Goal: Task Accomplishment & Management: Use online tool/utility

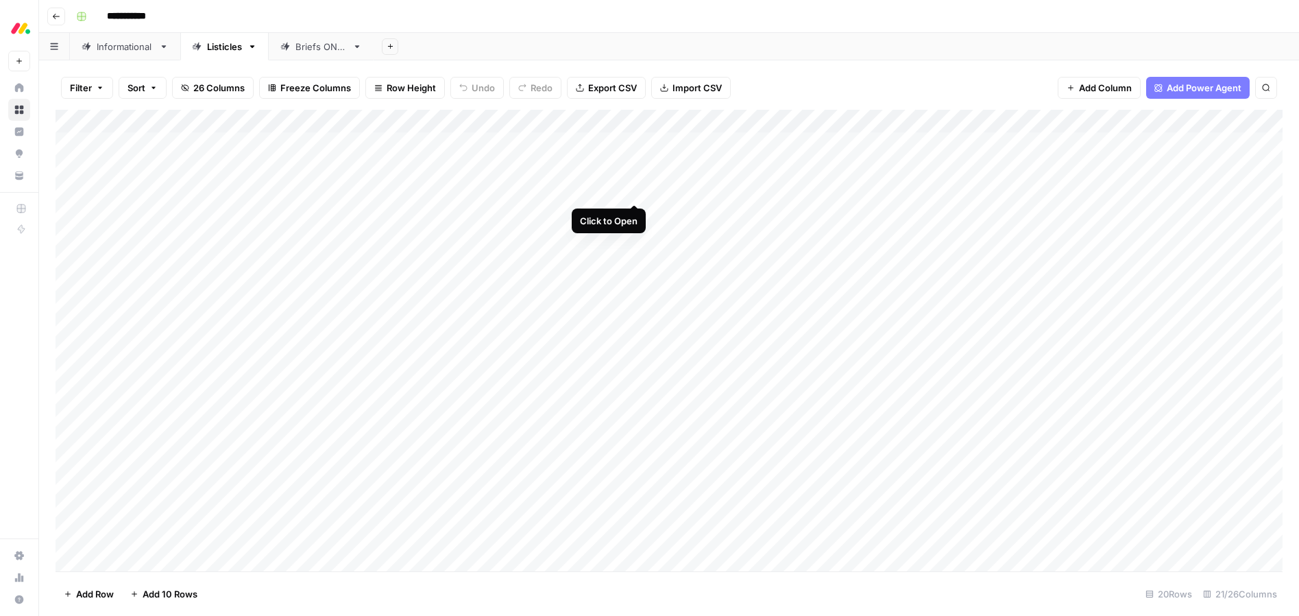
click at [633, 189] on div "Add Column" at bounding box center [669, 340] width 1227 height 461
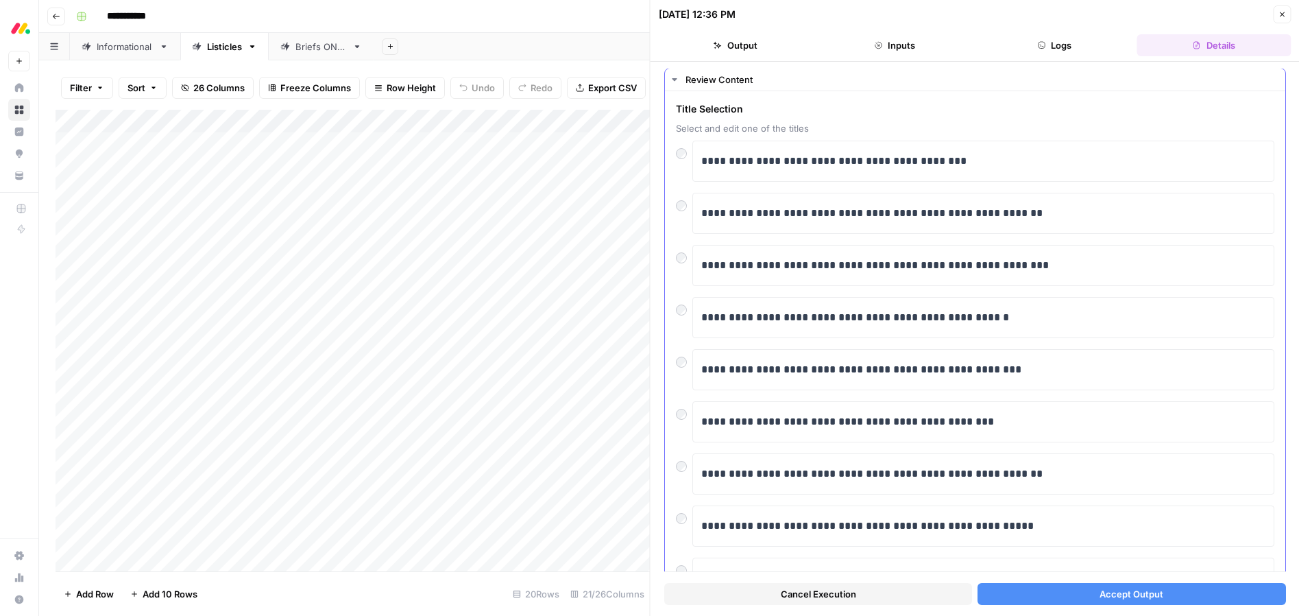
scroll to position [29, 0]
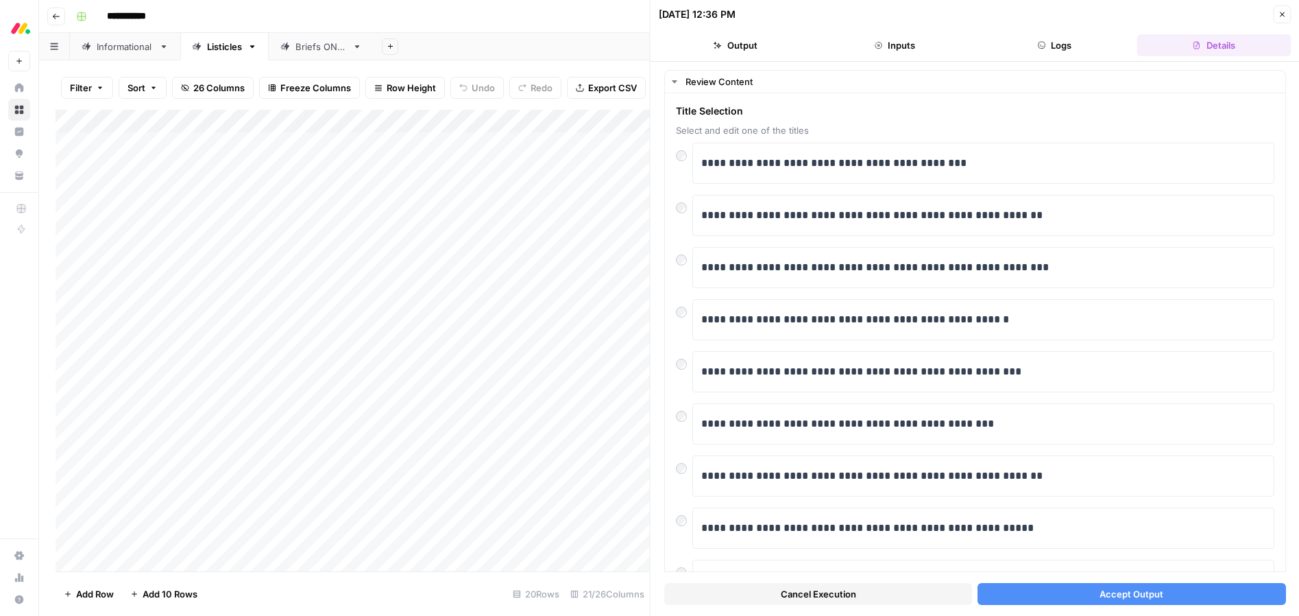
click at [1120, 592] on span "Accept Output" at bounding box center [1132, 594] width 64 height 14
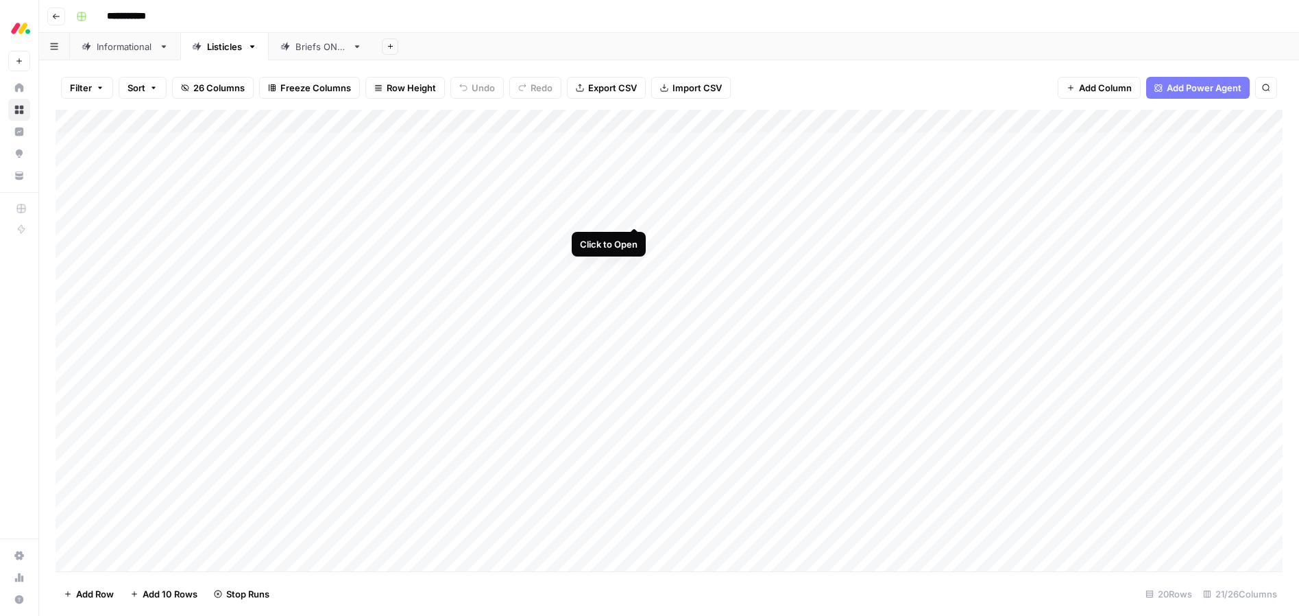
click at [634, 211] on div "Add Column" at bounding box center [669, 340] width 1227 height 461
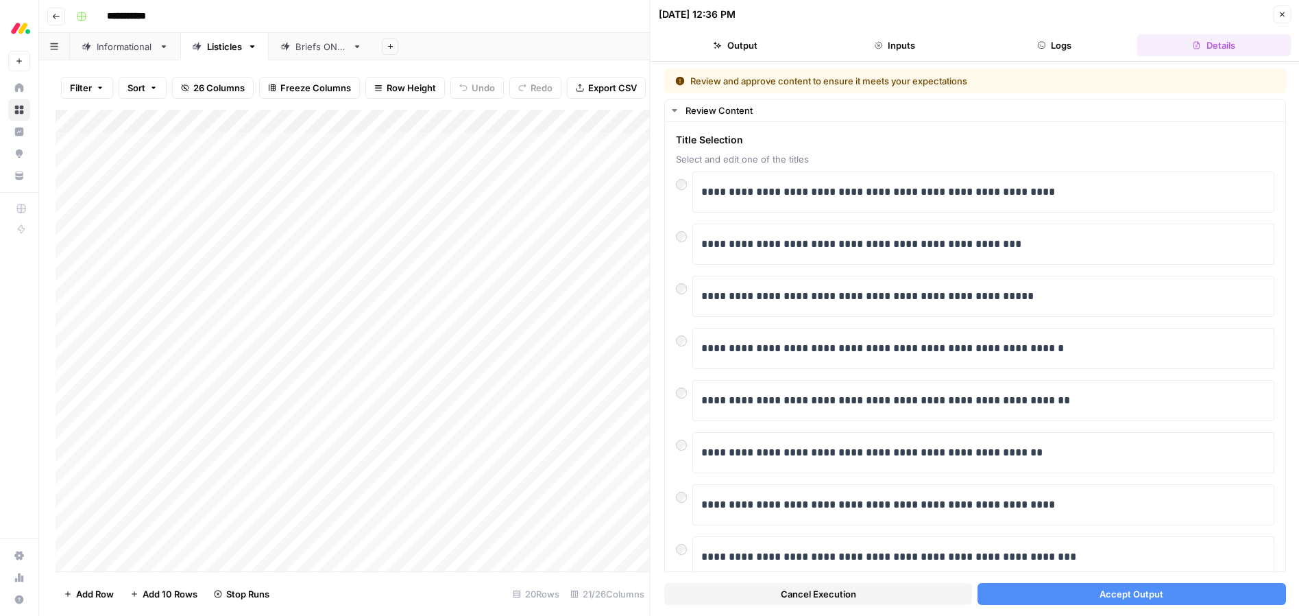
click at [1112, 590] on span "Accept Output" at bounding box center [1132, 594] width 64 height 14
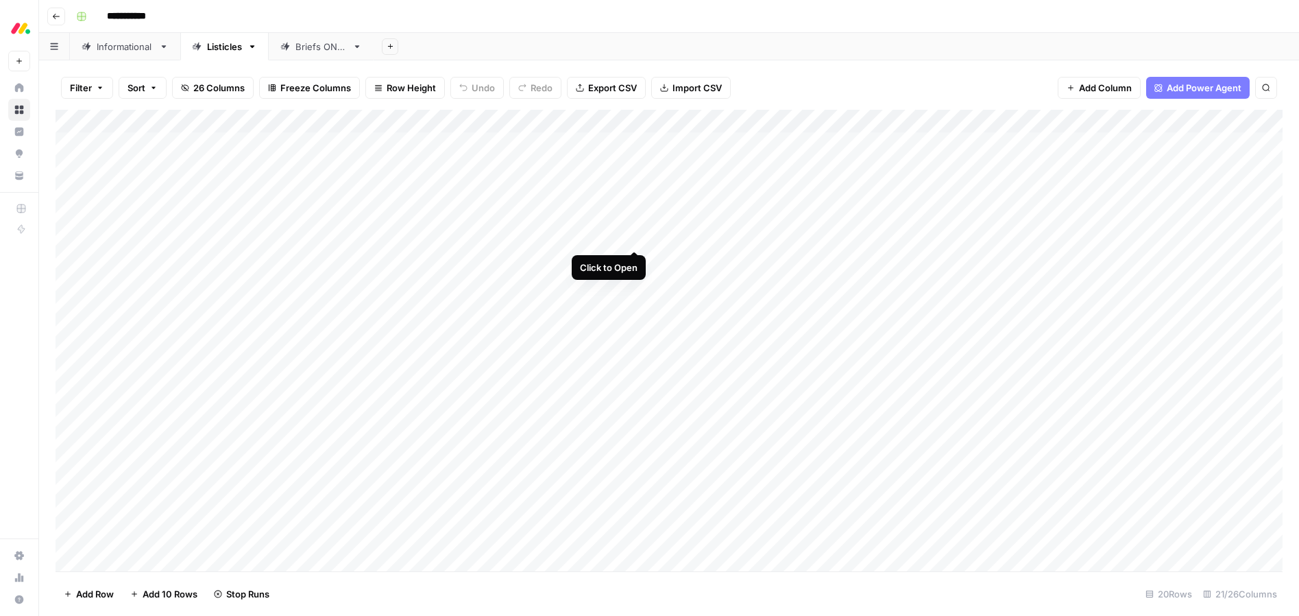
click at [635, 235] on div "Add Column" at bounding box center [669, 340] width 1227 height 461
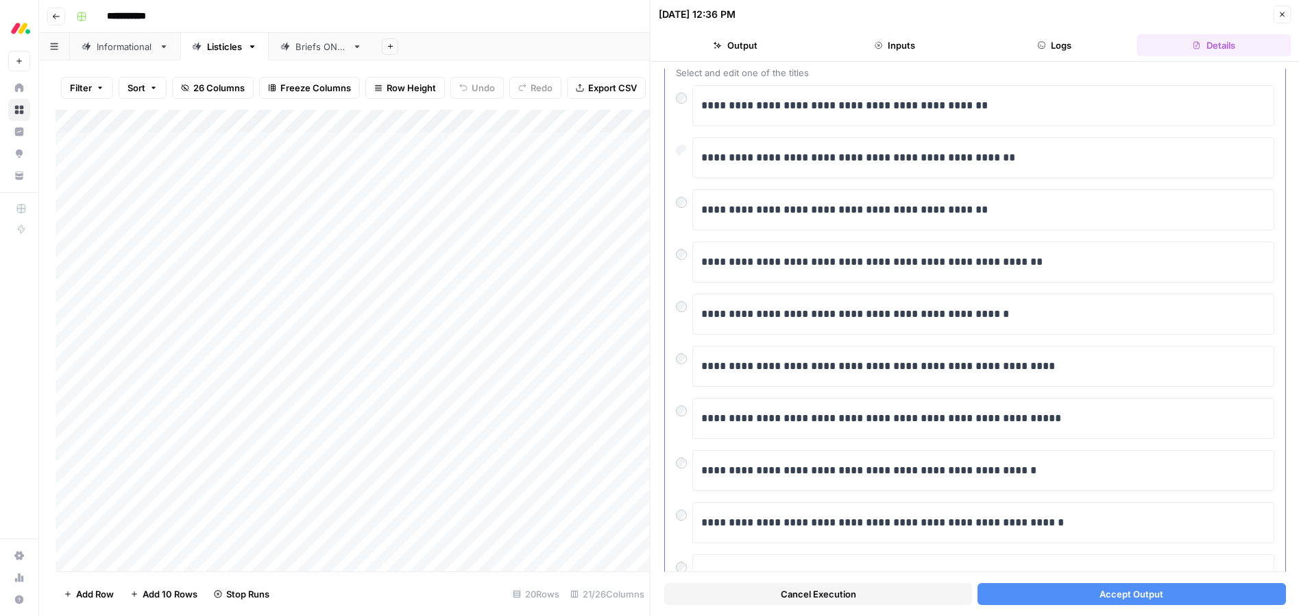
scroll to position [90, 0]
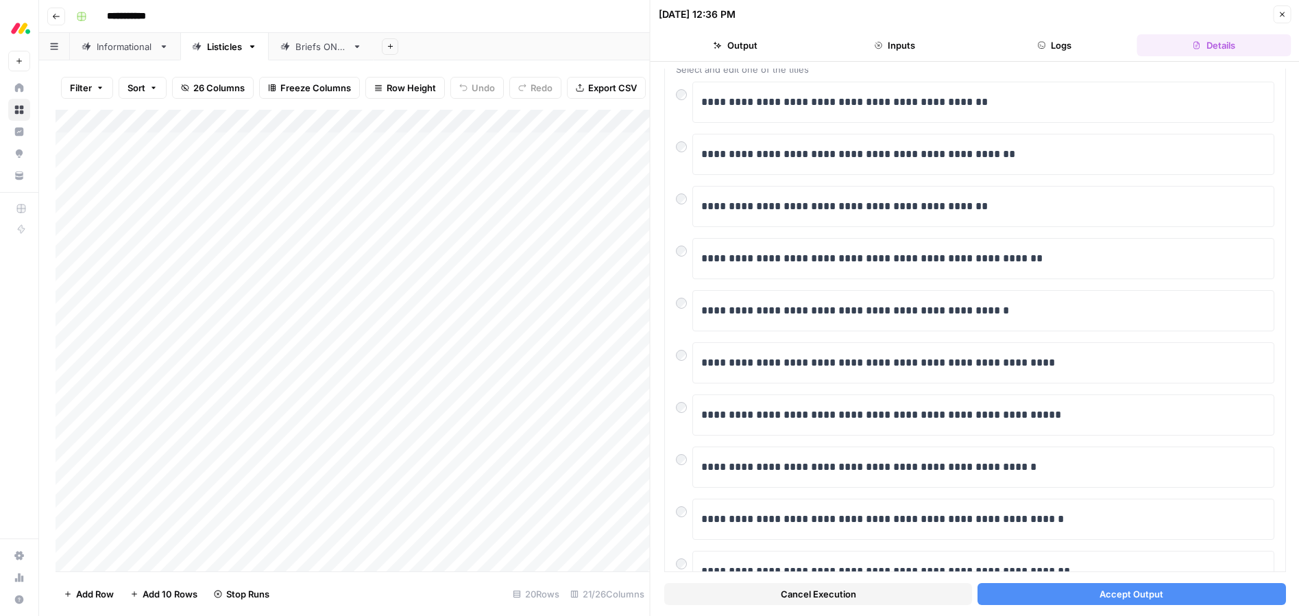
click at [1103, 592] on span "Accept Output" at bounding box center [1132, 594] width 64 height 14
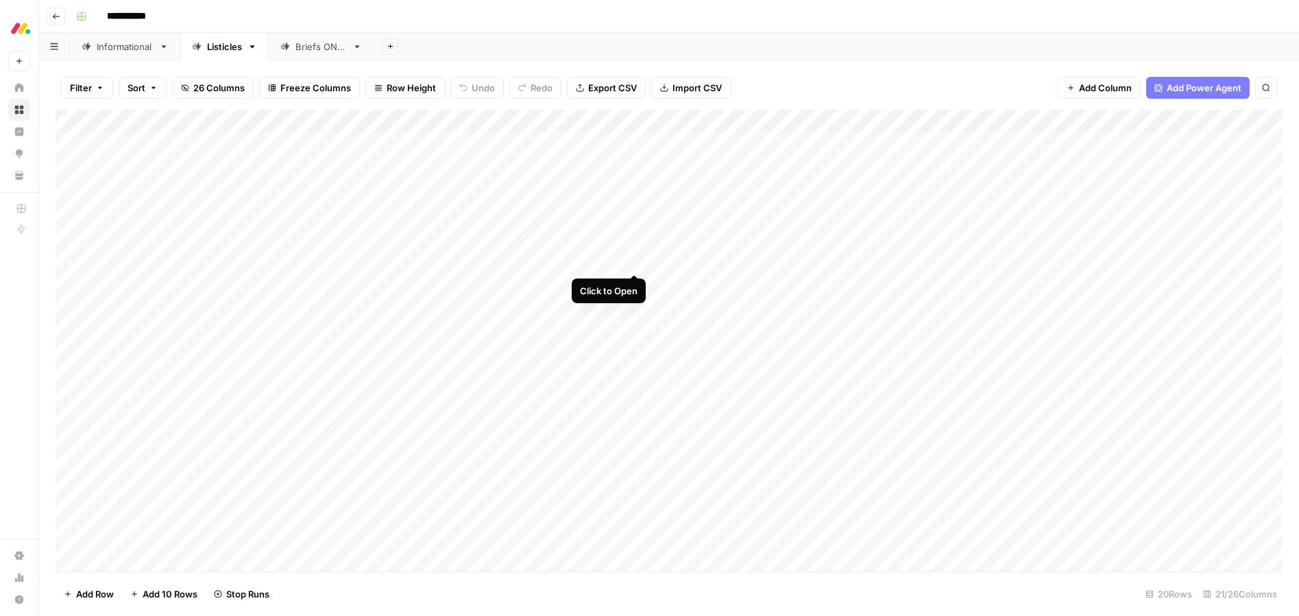
click at [631, 260] on div "Add Column" at bounding box center [669, 340] width 1227 height 461
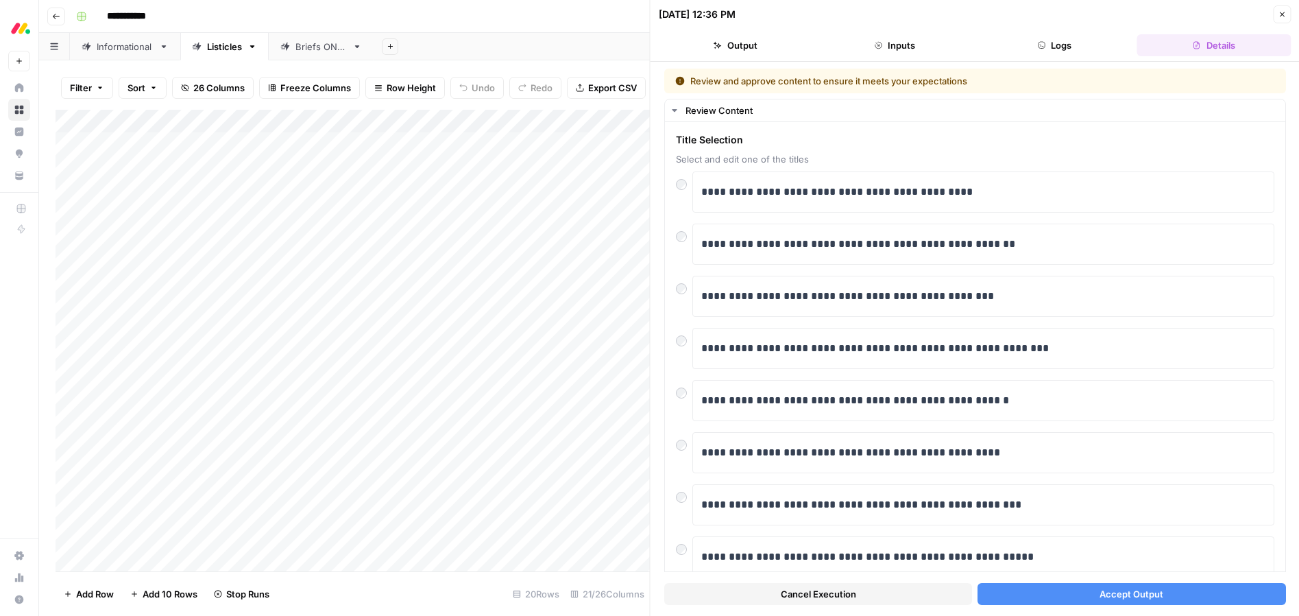
click at [1092, 593] on button "Accept Output" at bounding box center [1132, 594] width 308 height 22
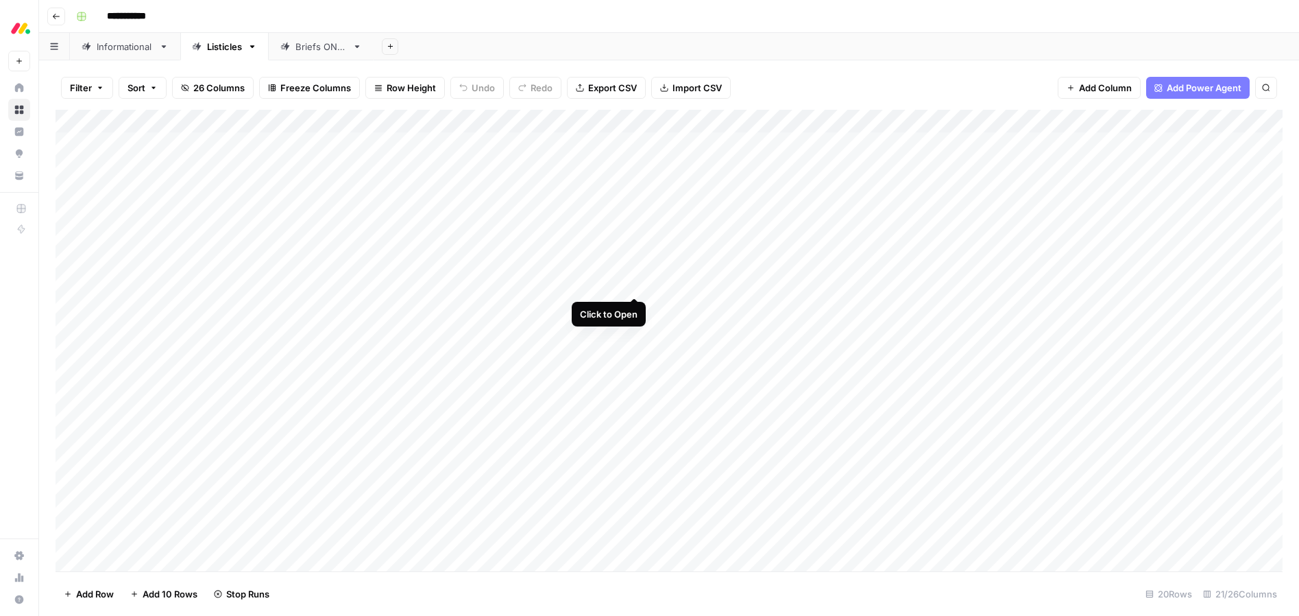
click at [633, 285] on div "Add Column" at bounding box center [669, 340] width 1227 height 461
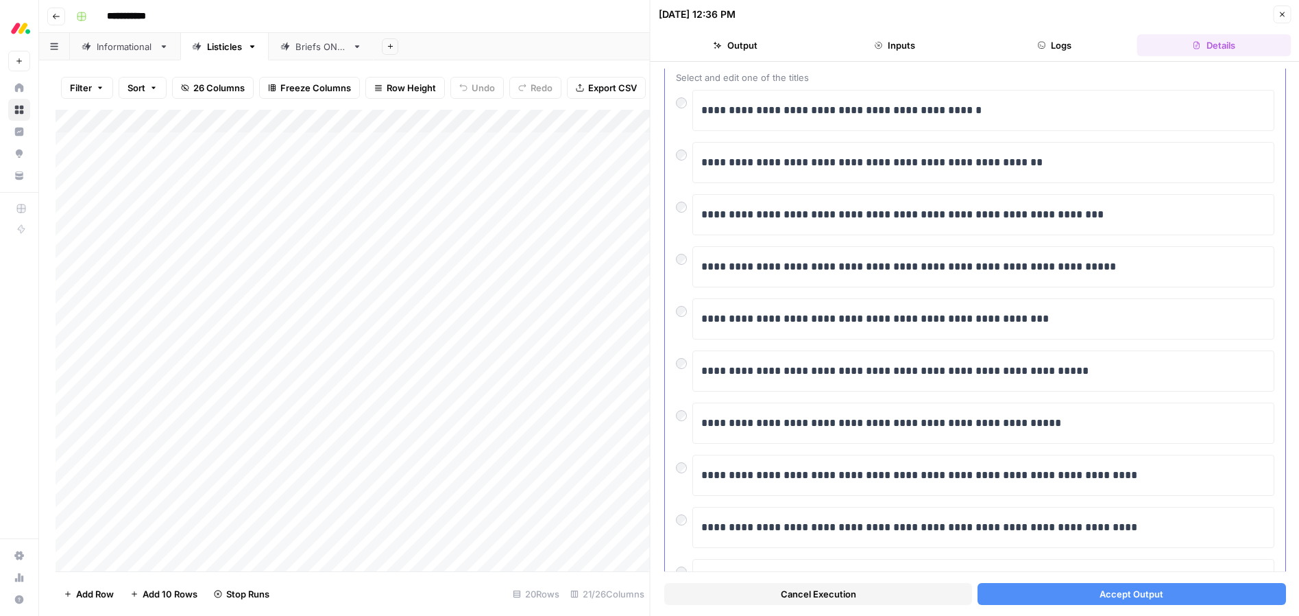
scroll to position [101, 0]
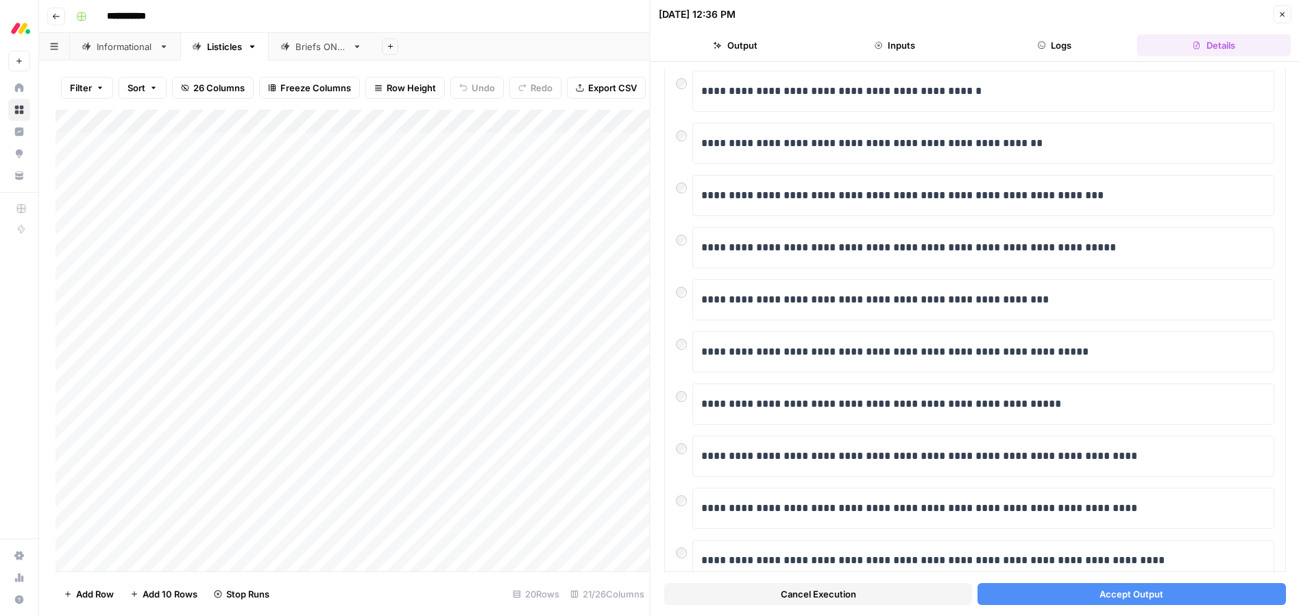
click at [1085, 588] on button "Accept Output" at bounding box center [1132, 594] width 308 height 22
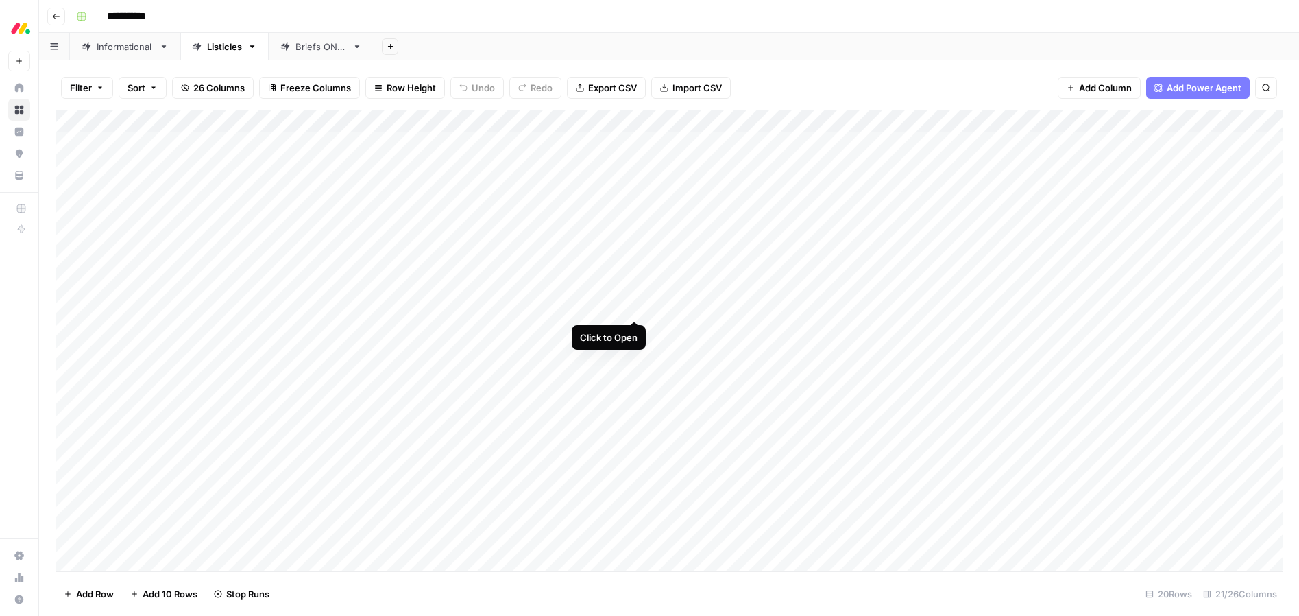
click at [637, 308] on div "Add Column" at bounding box center [669, 340] width 1227 height 461
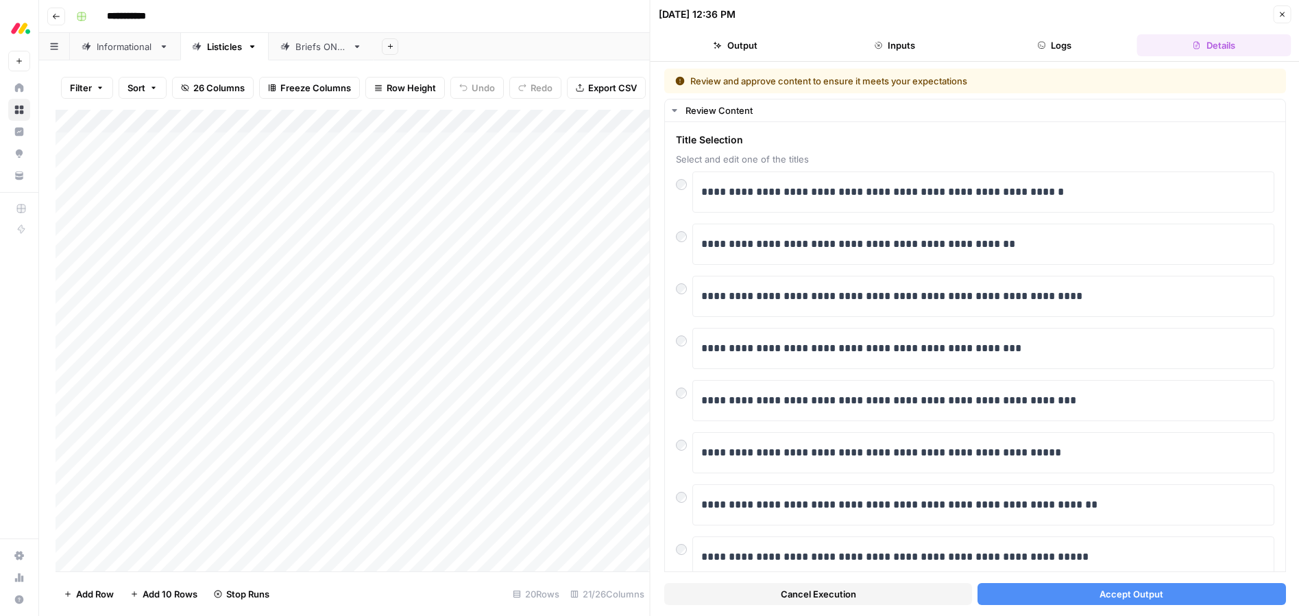
click at [1087, 601] on button "Accept Output" at bounding box center [1132, 594] width 308 height 22
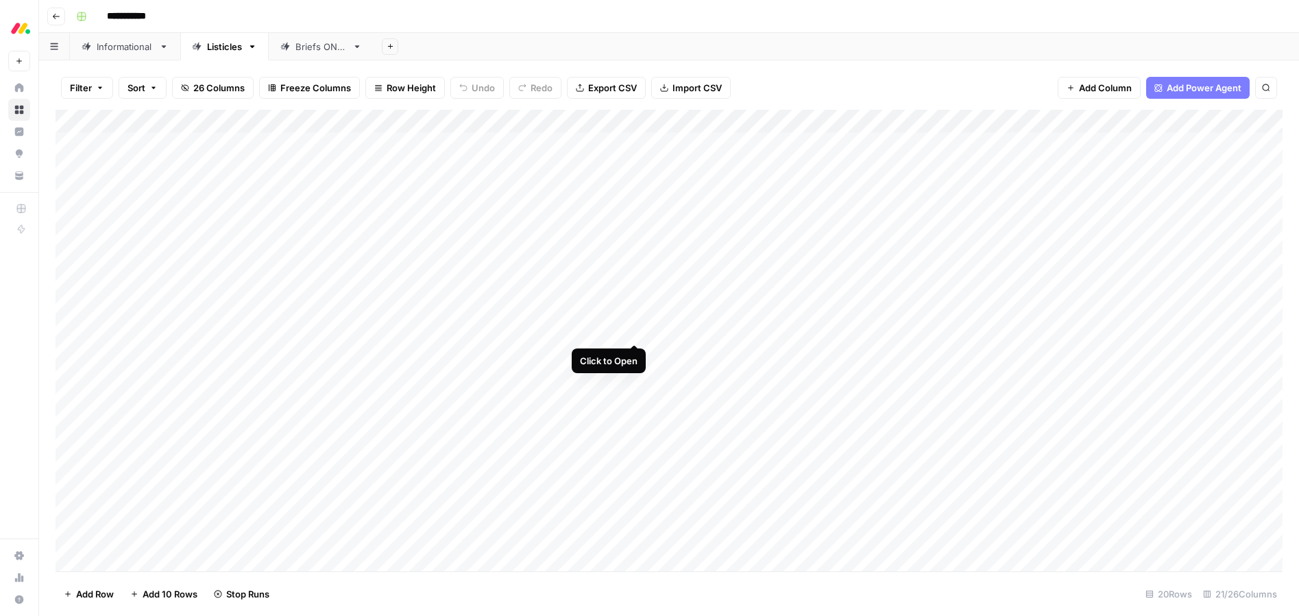
click at [636, 328] on div "Add Column" at bounding box center [669, 340] width 1227 height 461
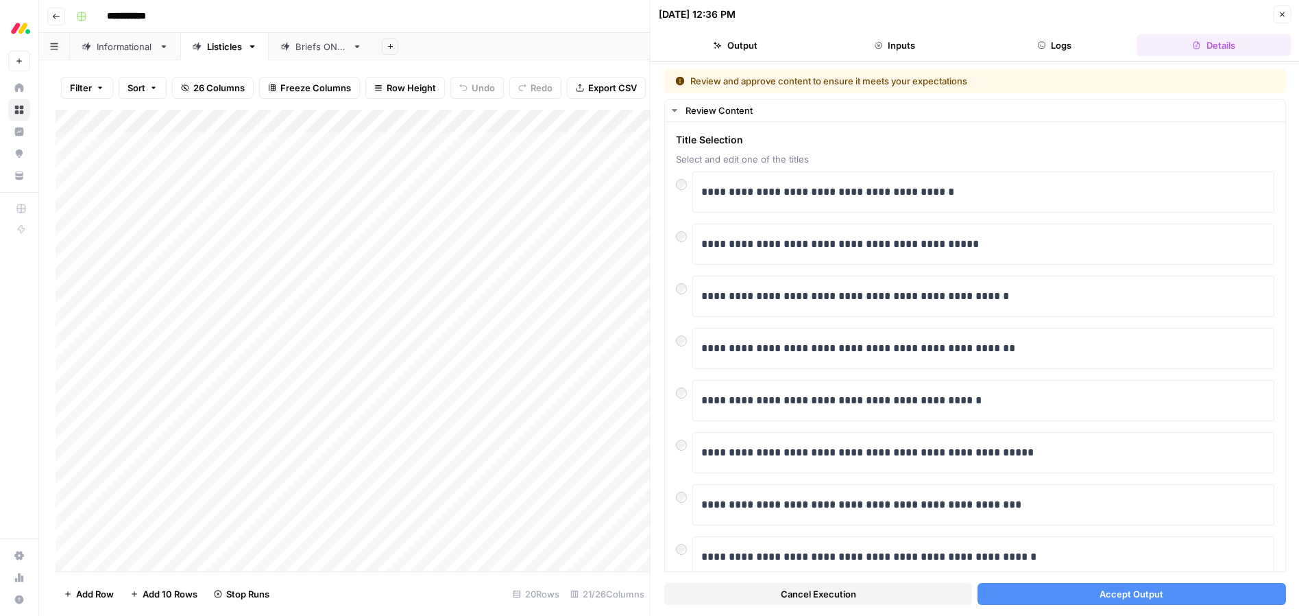
click at [1101, 596] on span "Accept Output" at bounding box center [1132, 594] width 64 height 14
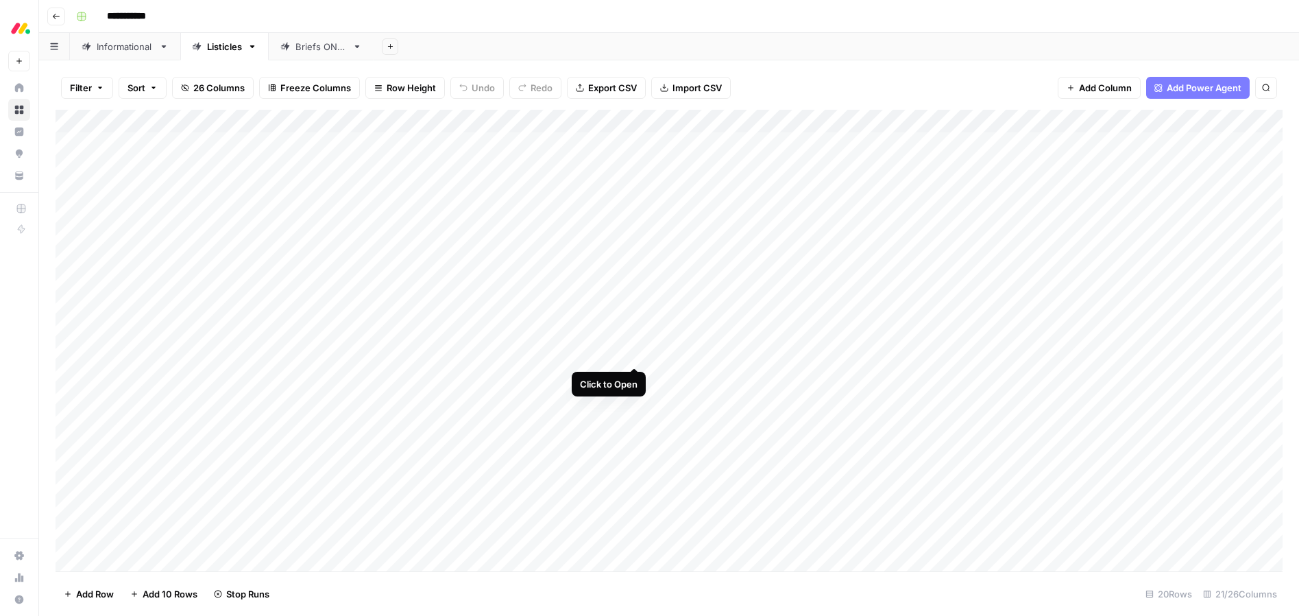
click at [638, 351] on div "Add Column" at bounding box center [669, 340] width 1227 height 461
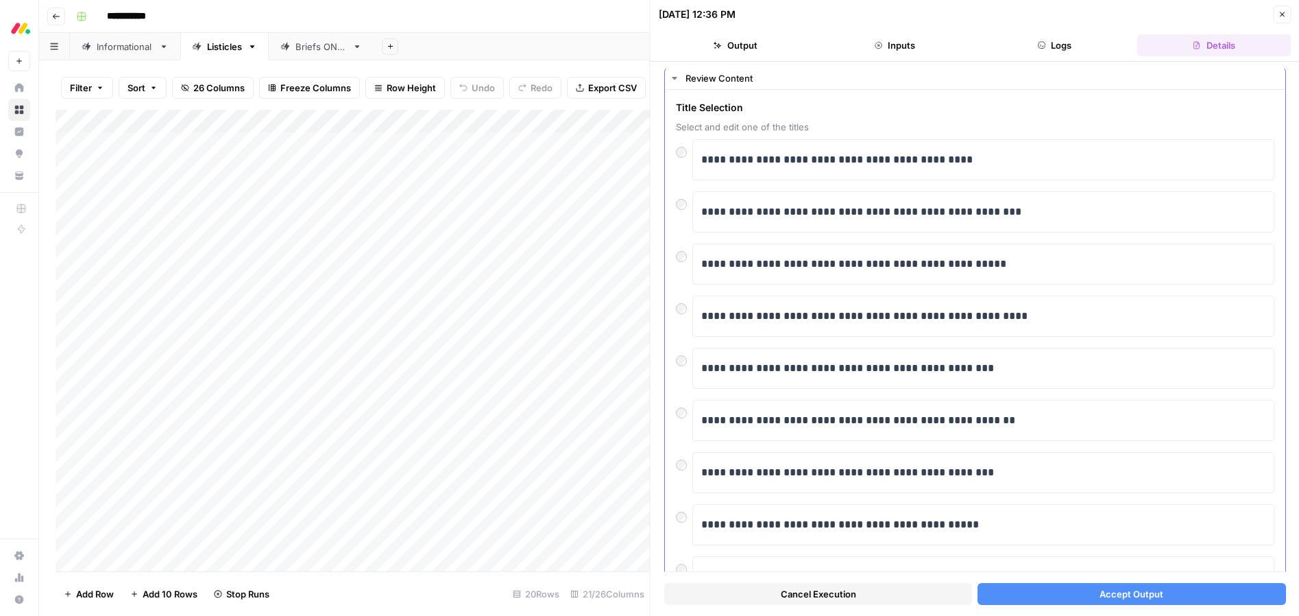
scroll to position [34, 0]
click at [1125, 603] on button "Accept Output" at bounding box center [1132, 594] width 308 height 22
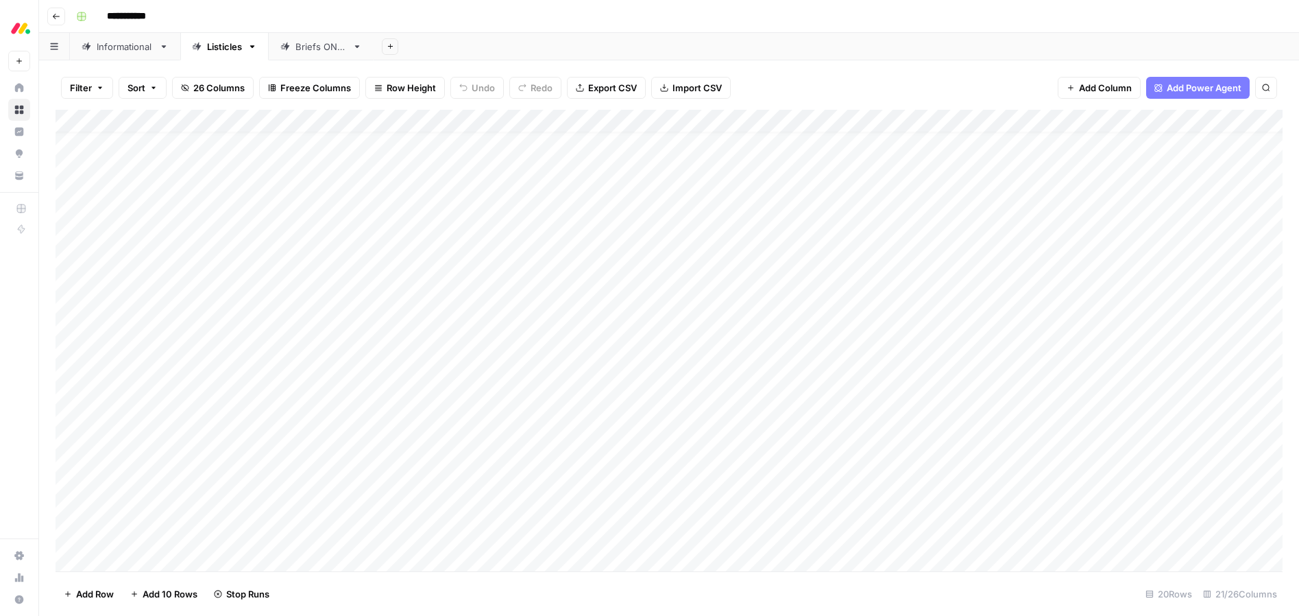
scroll to position [22, 0]
click at [632, 356] on div "Add Column" at bounding box center [669, 340] width 1227 height 461
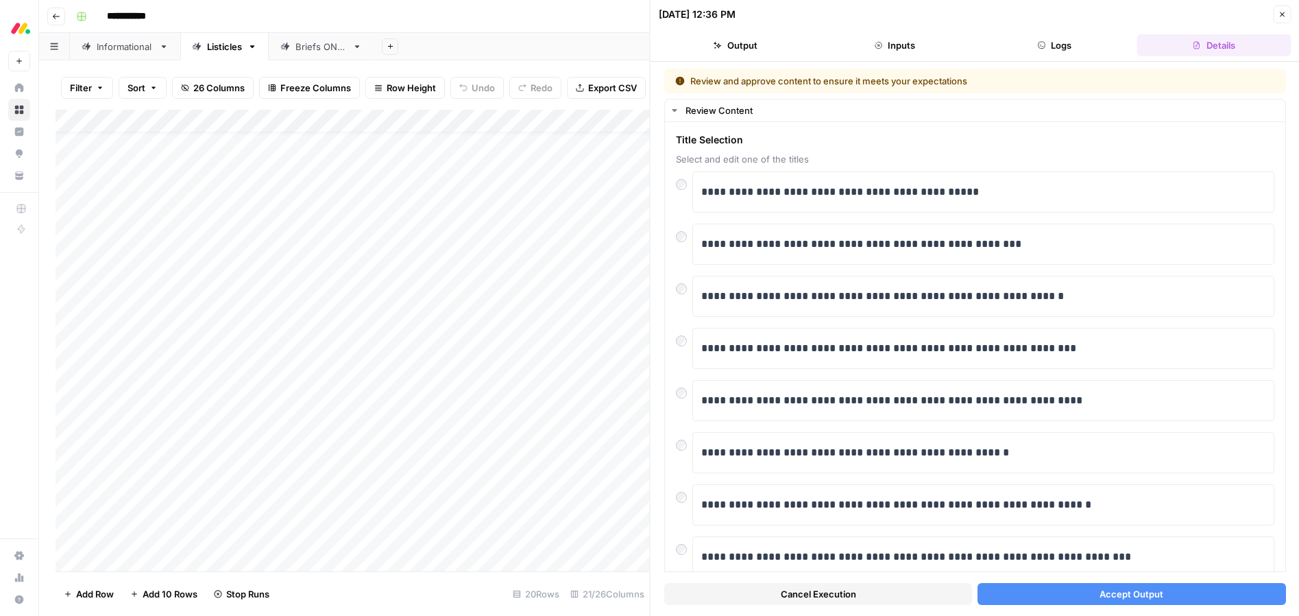
click at [1112, 599] on span "Accept Output" at bounding box center [1132, 594] width 64 height 14
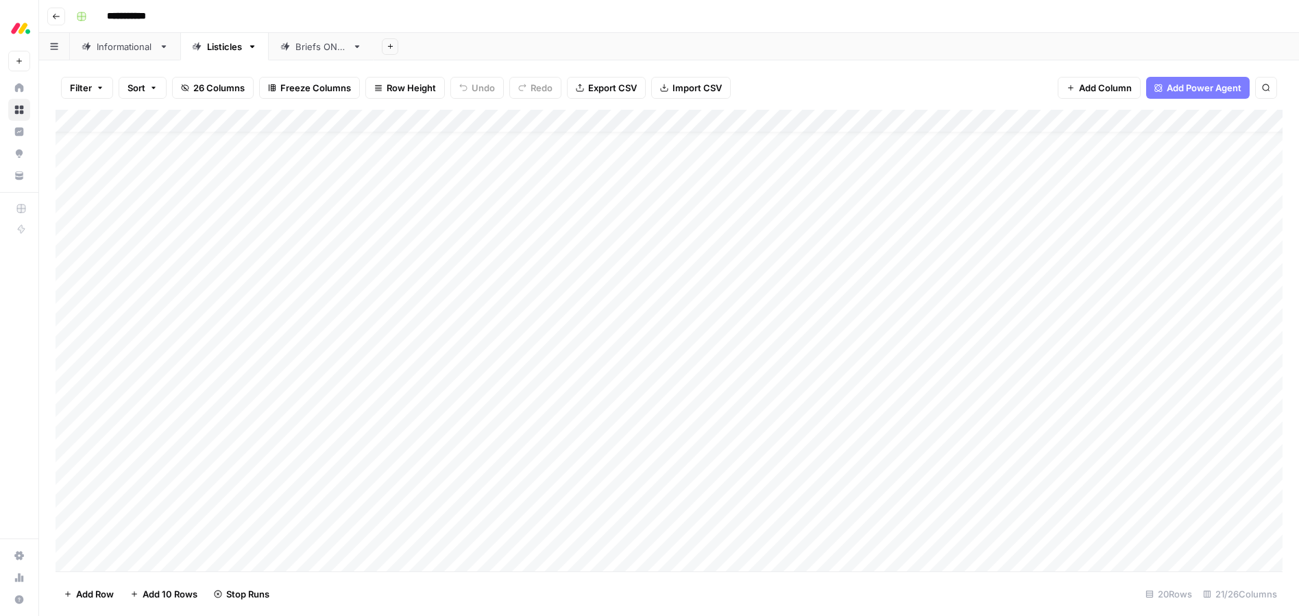
click at [616, 119] on div "Add Column" at bounding box center [669, 340] width 1227 height 461
click at [961, 38] on div "Add Sheet" at bounding box center [837, 46] width 926 height 27
click at [634, 350] on div "Add Column" at bounding box center [669, 340] width 1227 height 461
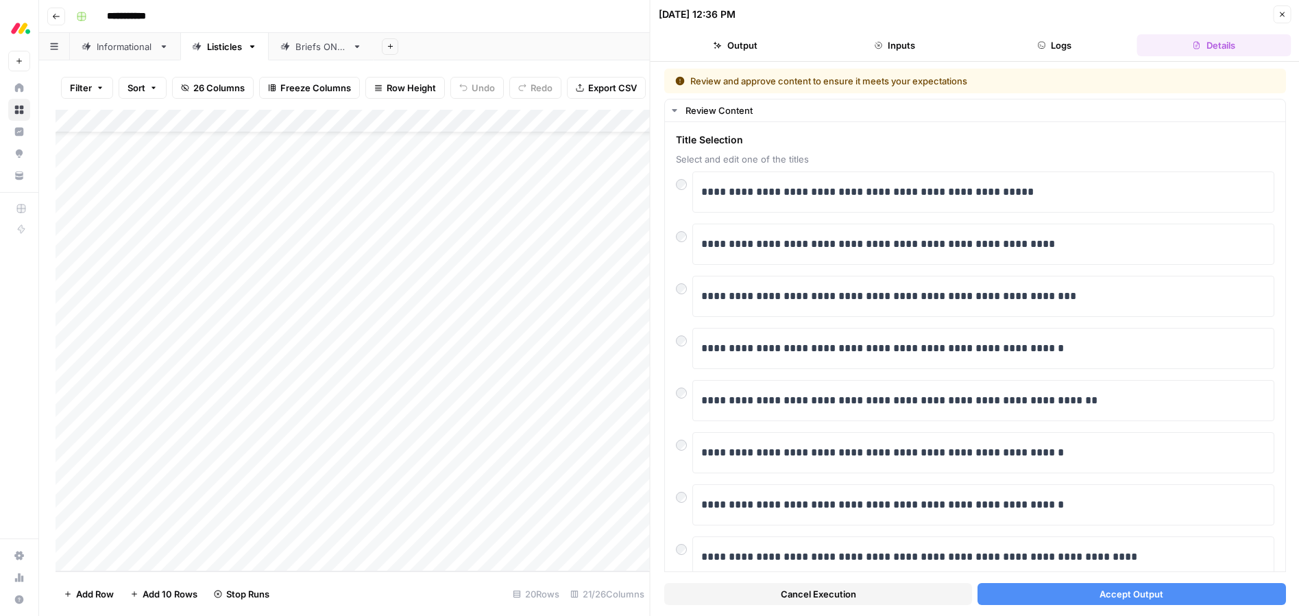
click at [1103, 591] on span "Accept Output" at bounding box center [1132, 594] width 64 height 14
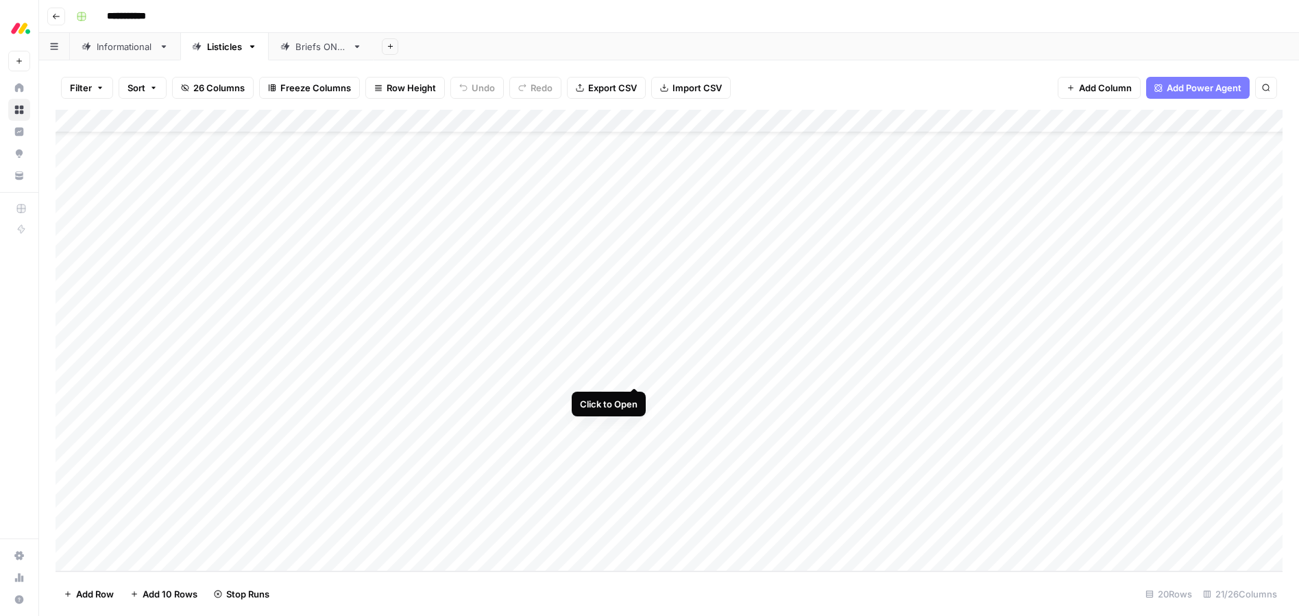
click at [632, 375] on div "Add Column" at bounding box center [669, 340] width 1227 height 461
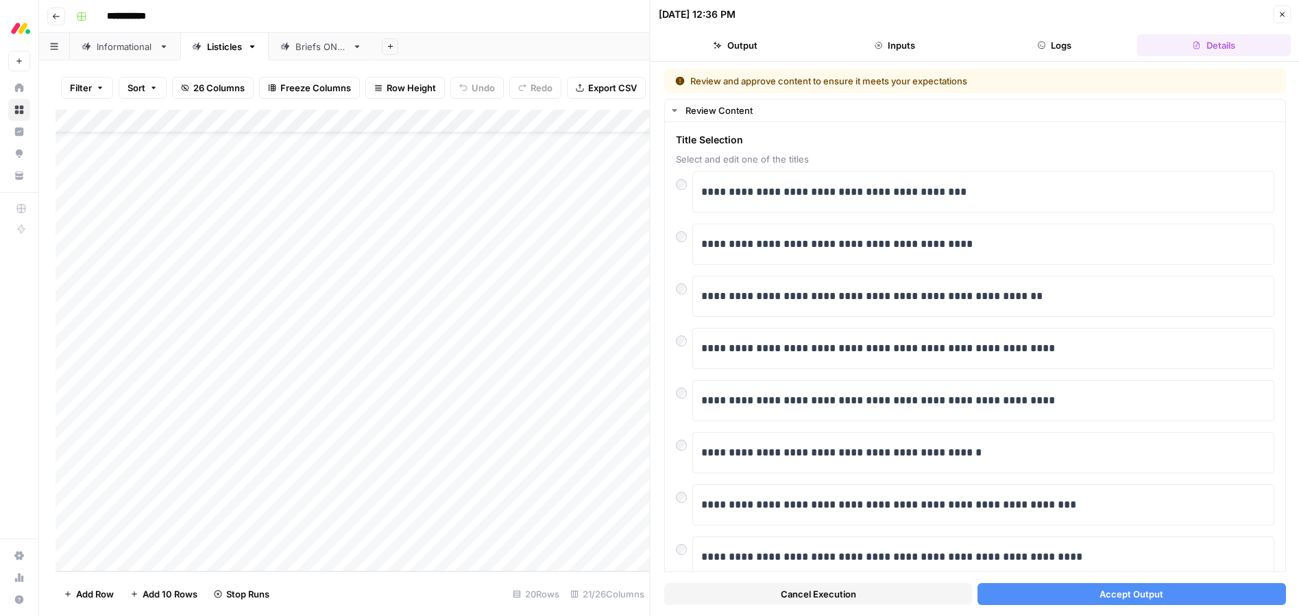
click at [1076, 592] on button "Accept Output" at bounding box center [1132, 594] width 308 height 22
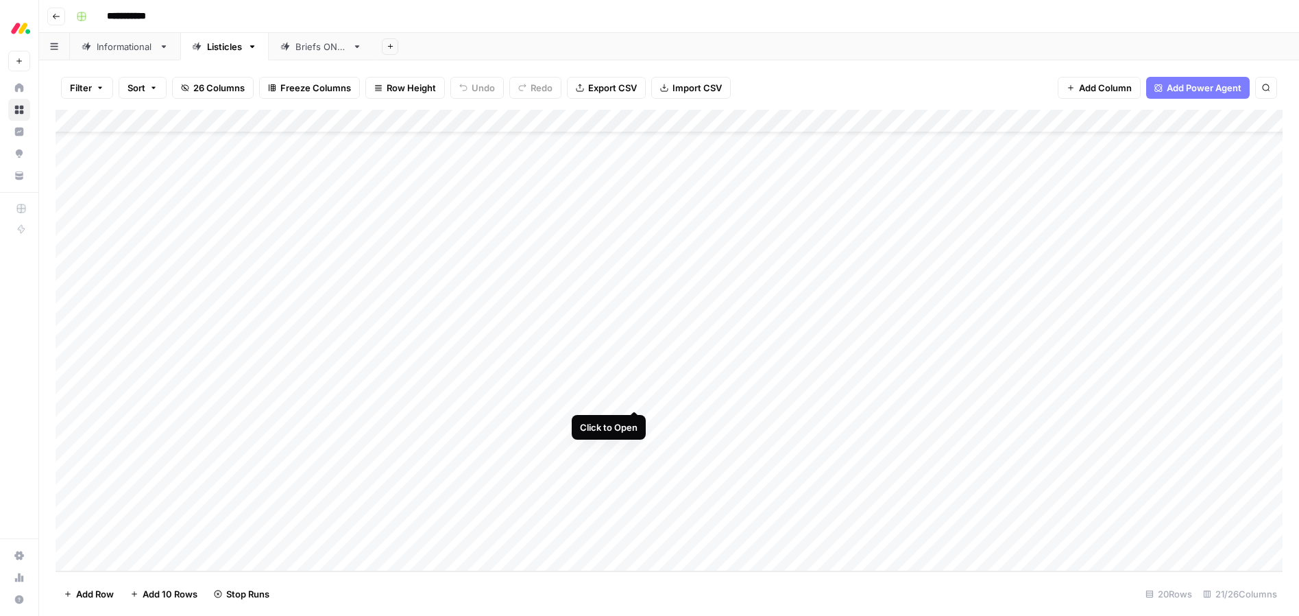
click at [634, 398] on div "Add Column" at bounding box center [669, 340] width 1227 height 461
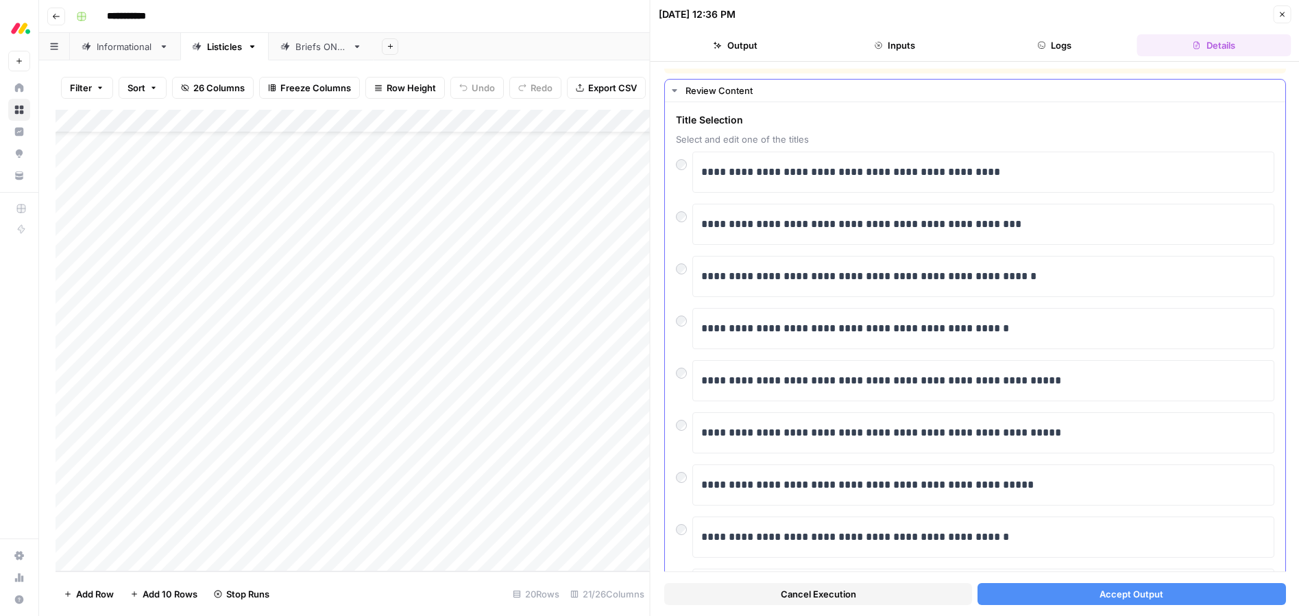
scroll to position [25, 0]
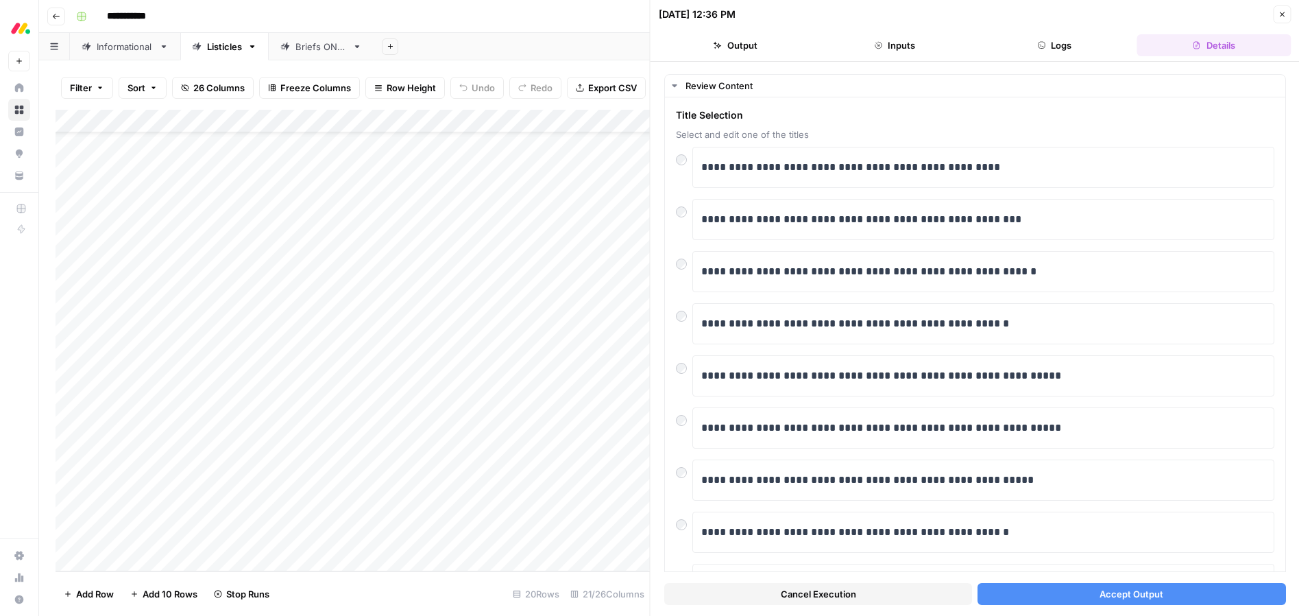
click at [1103, 588] on span "Accept Output" at bounding box center [1132, 594] width 64 height 14
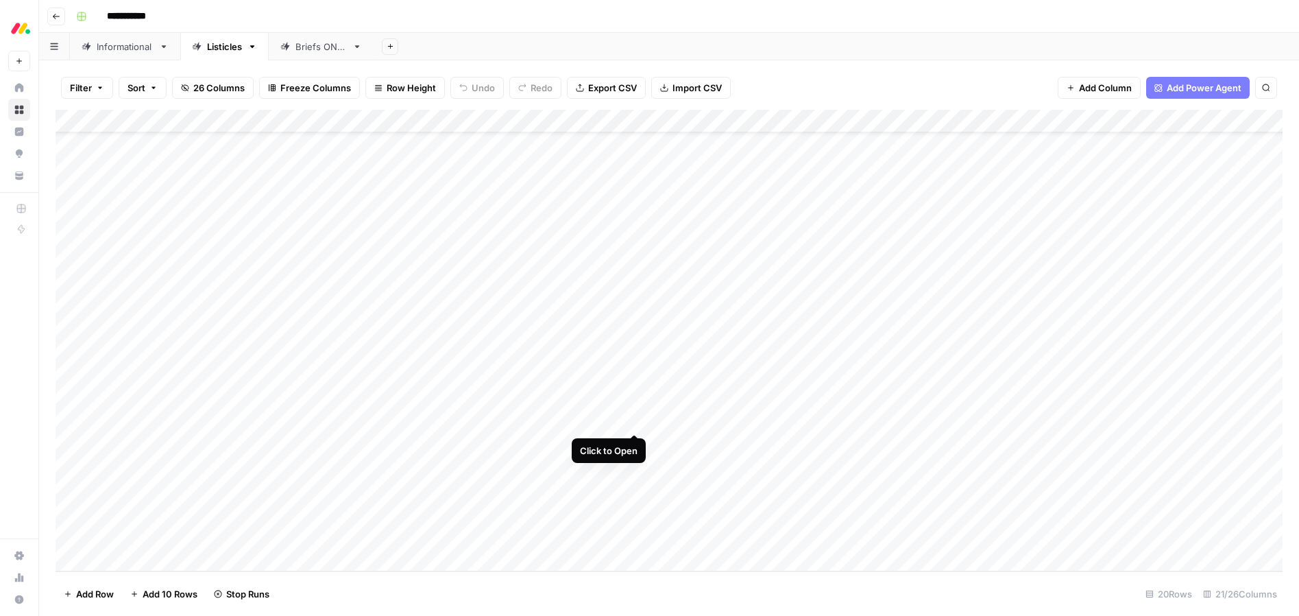
click at [634, 420] on div "Add Column" at bounding box center [669, 340] width 1227 height 461
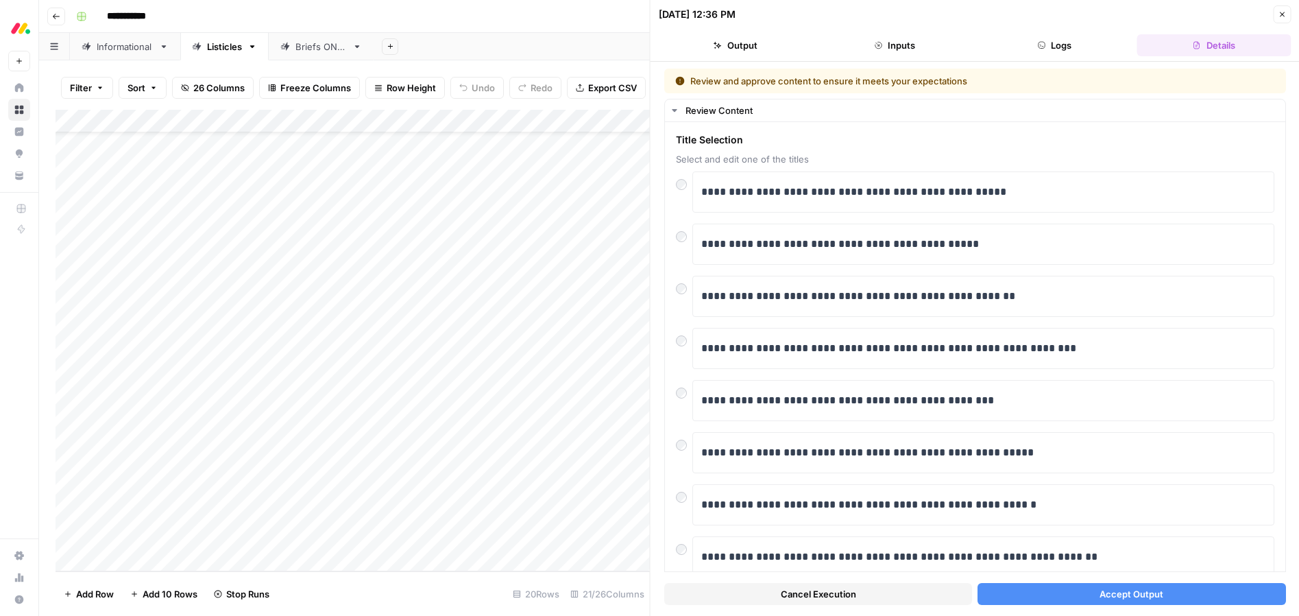
click at [1090, 598] on button "Accept Output" at bounding box center [1132, 594] width 308 height 22
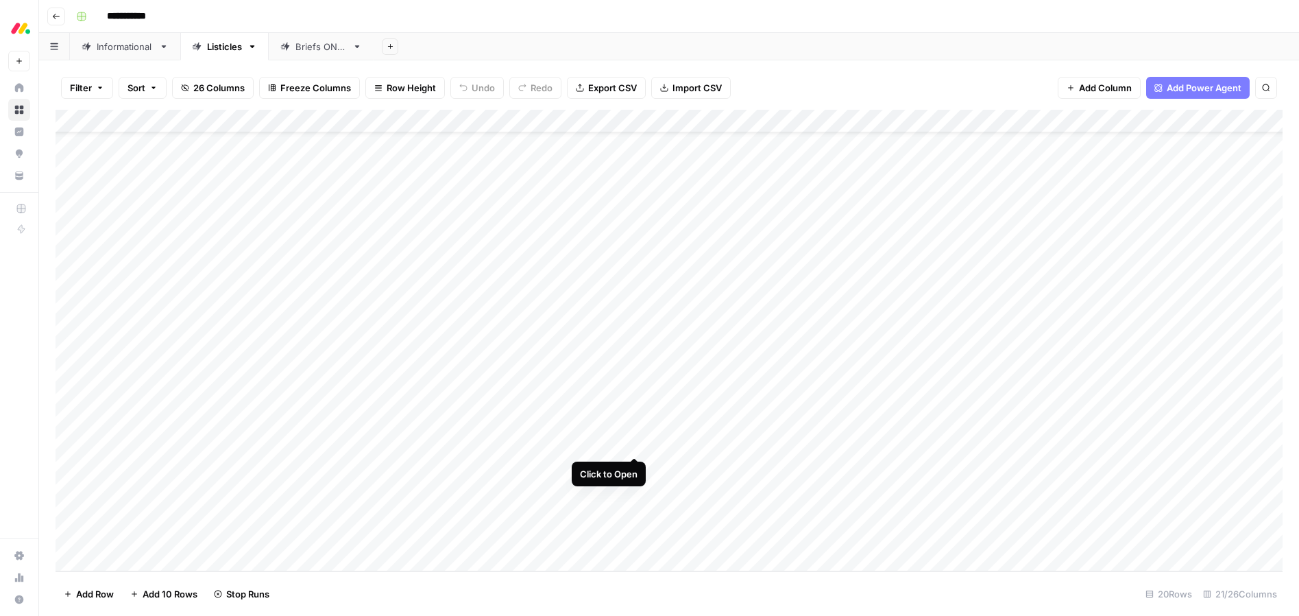
click at [634, 444] on div "Add Column" at bounding box center [669, 340] width 1227 height 461
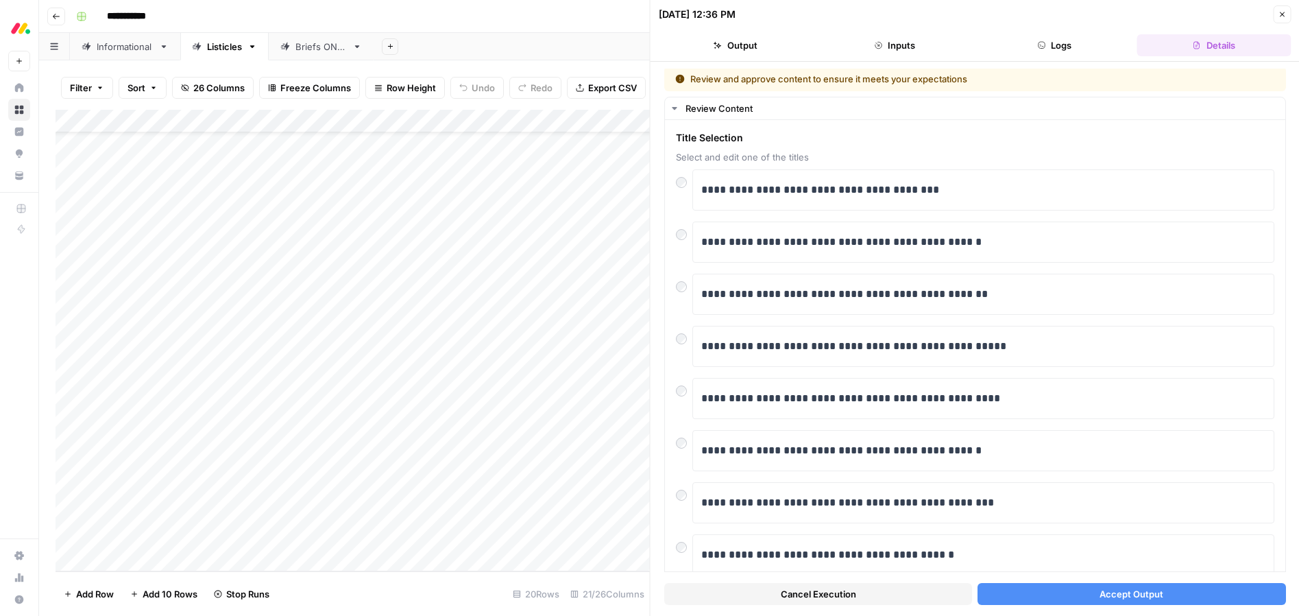
click at [1088, 599] on button "Accept Output" at bounding box center [1132, 594] width 308 height 22
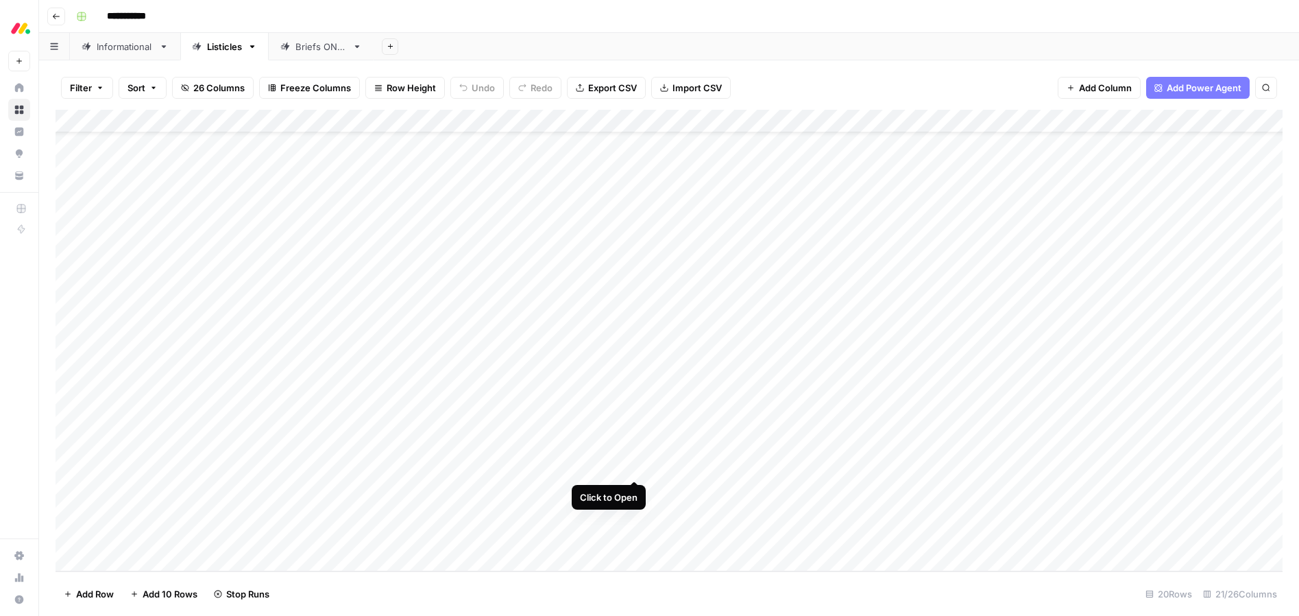
click at [636, 464] on div "Add Column" at bounding box center [669, 340] width 1227 height 461
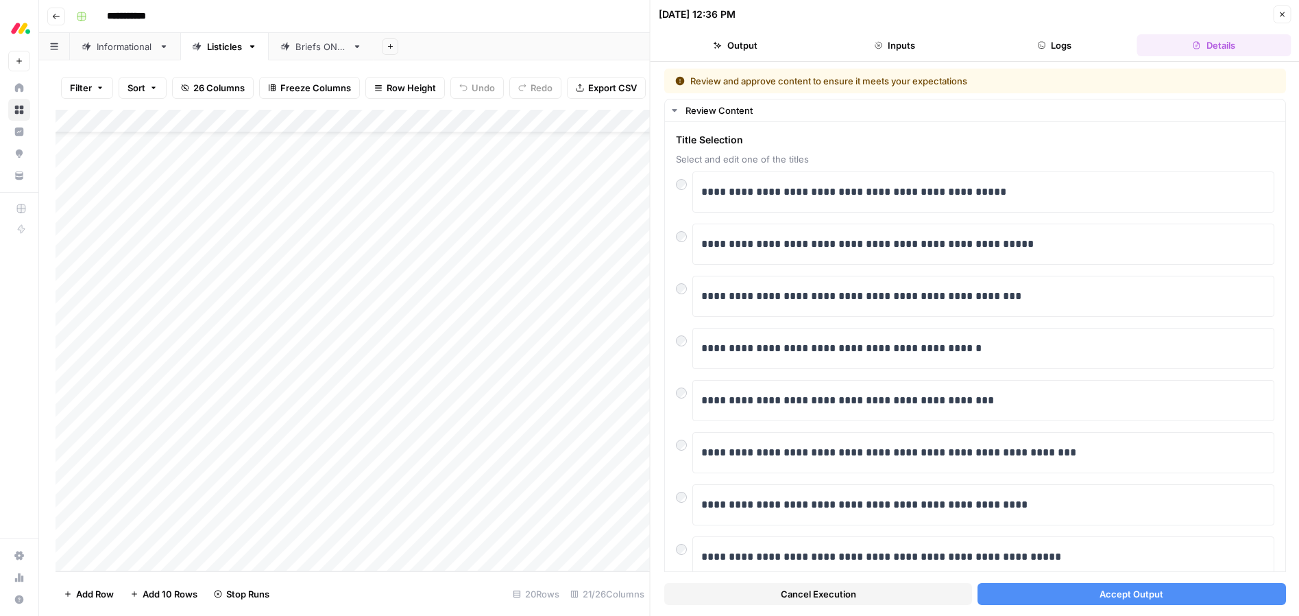
click at [1114, 593] on span "Accept Output" at bounding box center [1132, 594] width 64 height 14
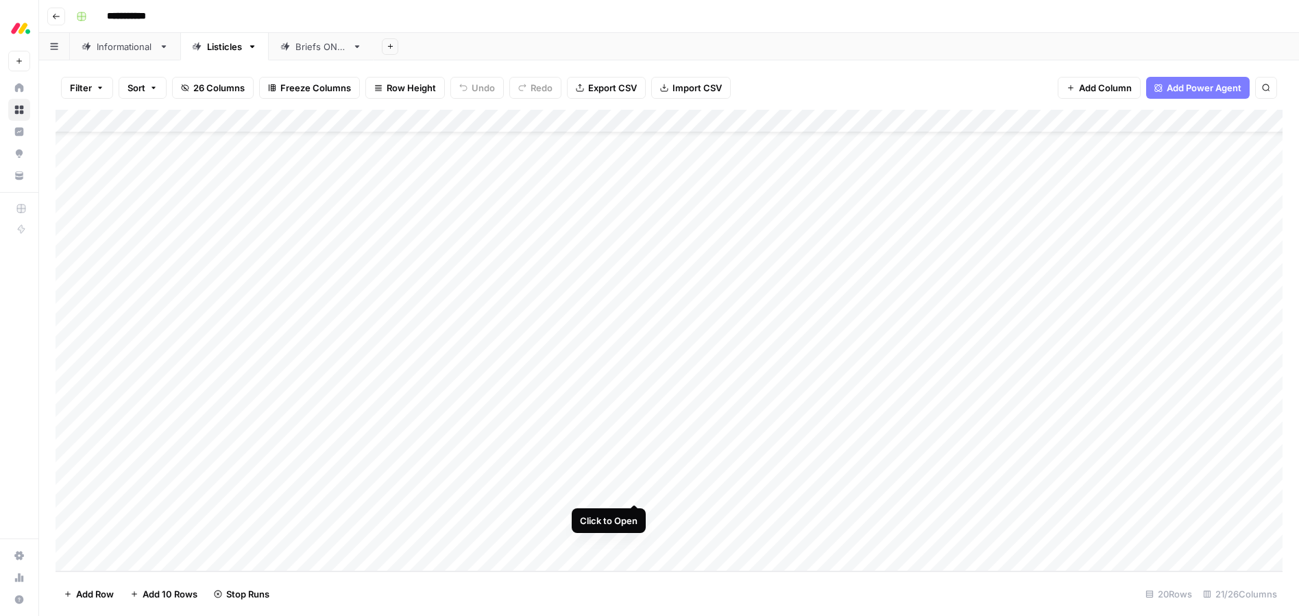
click at [631, 490] on div "Add Column" at bounding box center [669, 340] width 1227 height 461
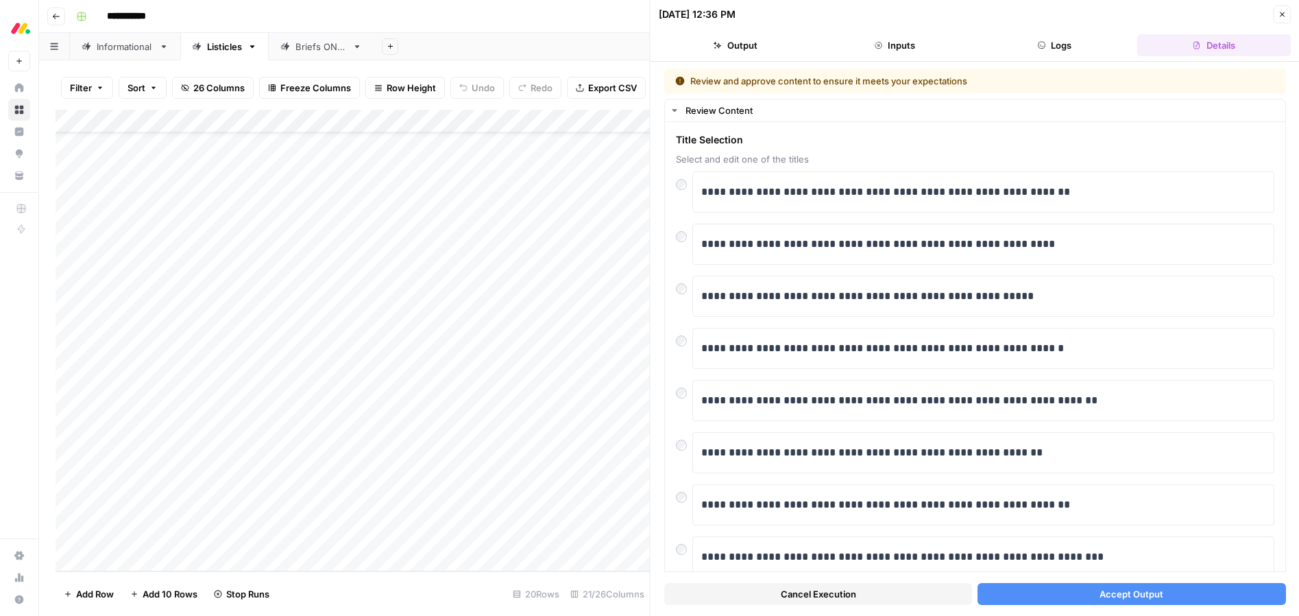
click at [1096, 590] on button "Accept Output" at bounding box center [1132, 594] width 308 height 22
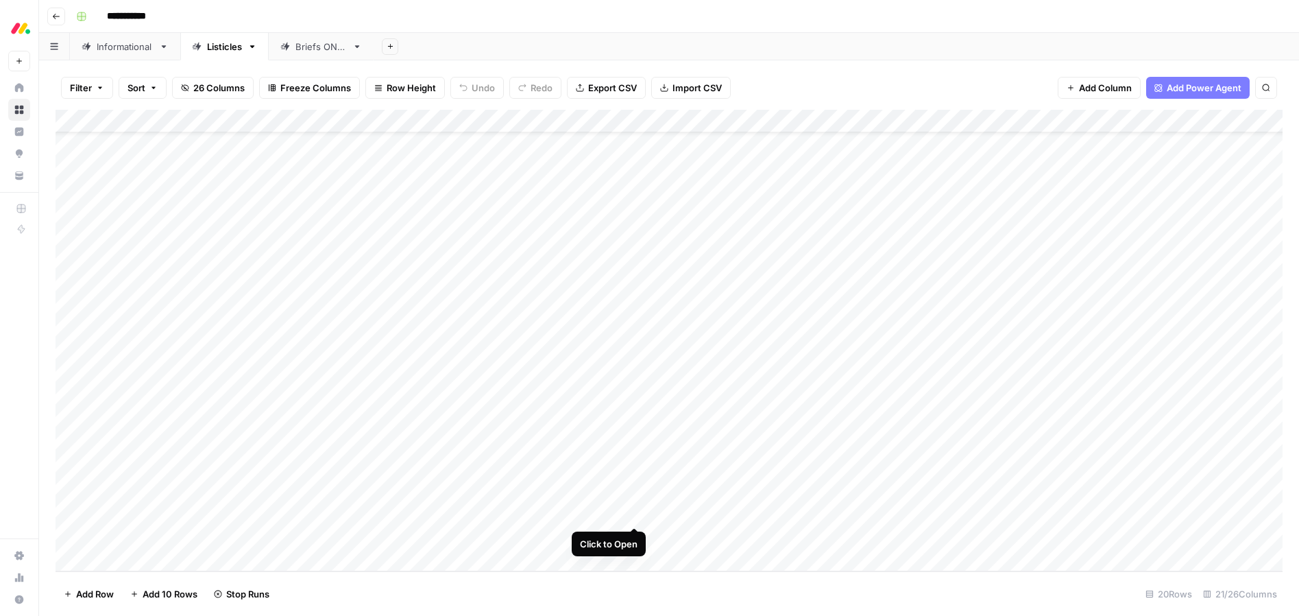
click at [637, 514] on div "Add Column" at bounding box center [669, 340] width 1227 height 461
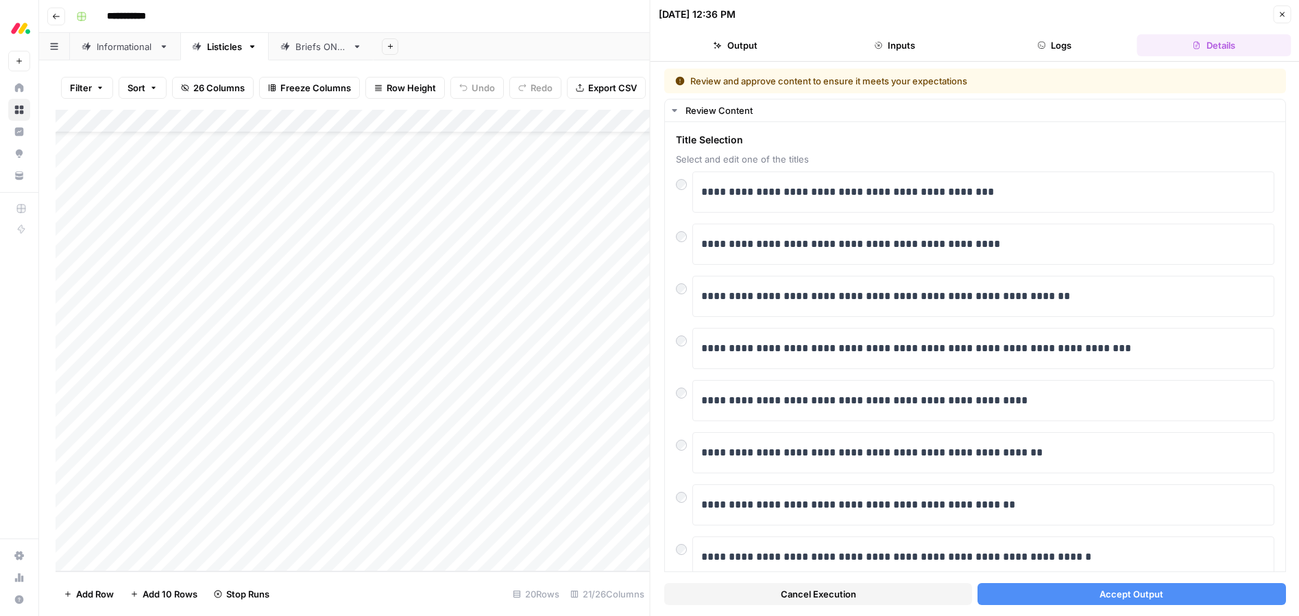
click at [1101, 590] on span "Accept Output" at bounding box center [1132, 594] width 64 height 14
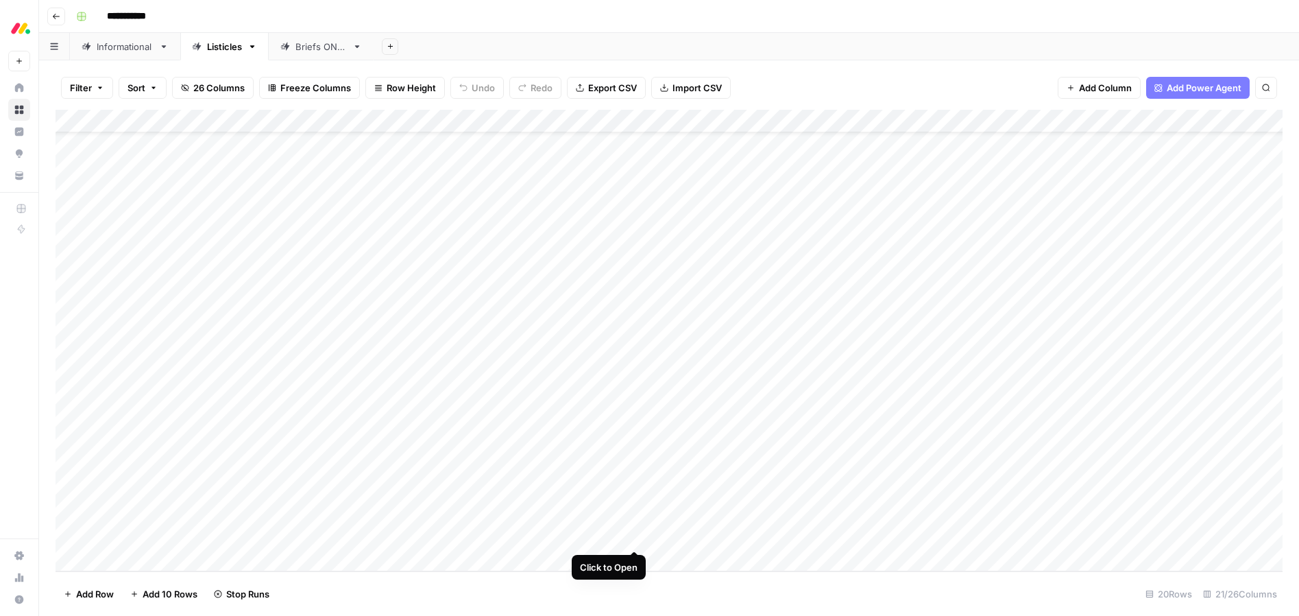
click at [635, 539] on div "Add Column" at bounding box center [669, 340] width 1227 height 461
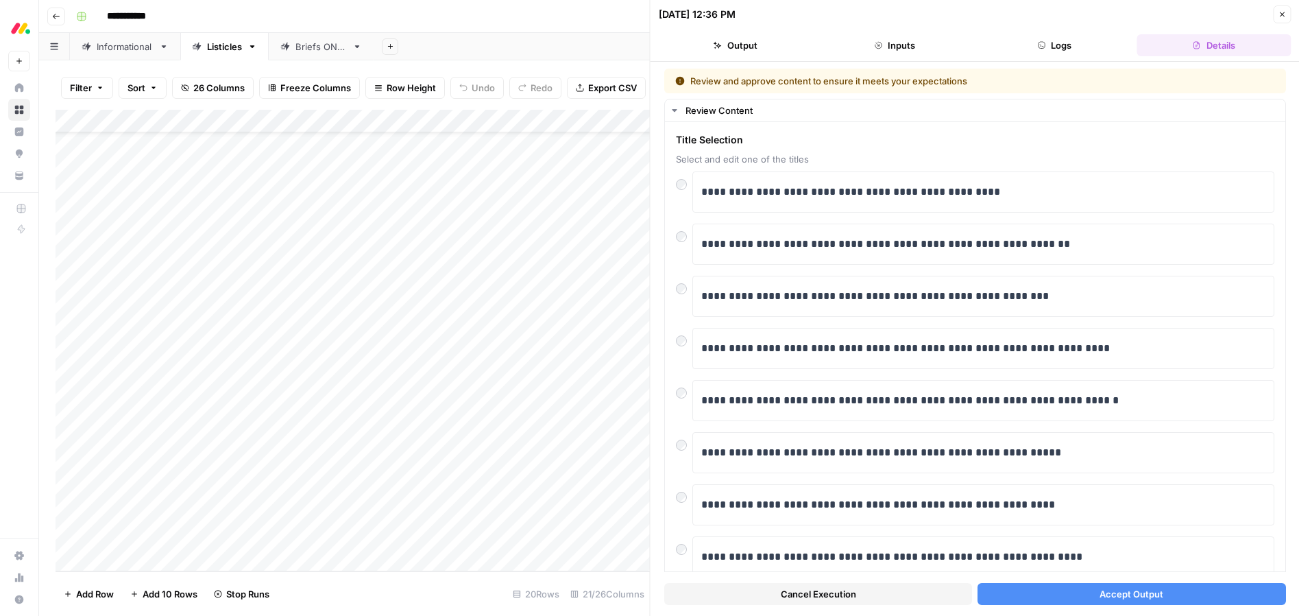
click at [1141, 598] on span "Accept Output" at bounding box center [1132, 594] width 64 height 14
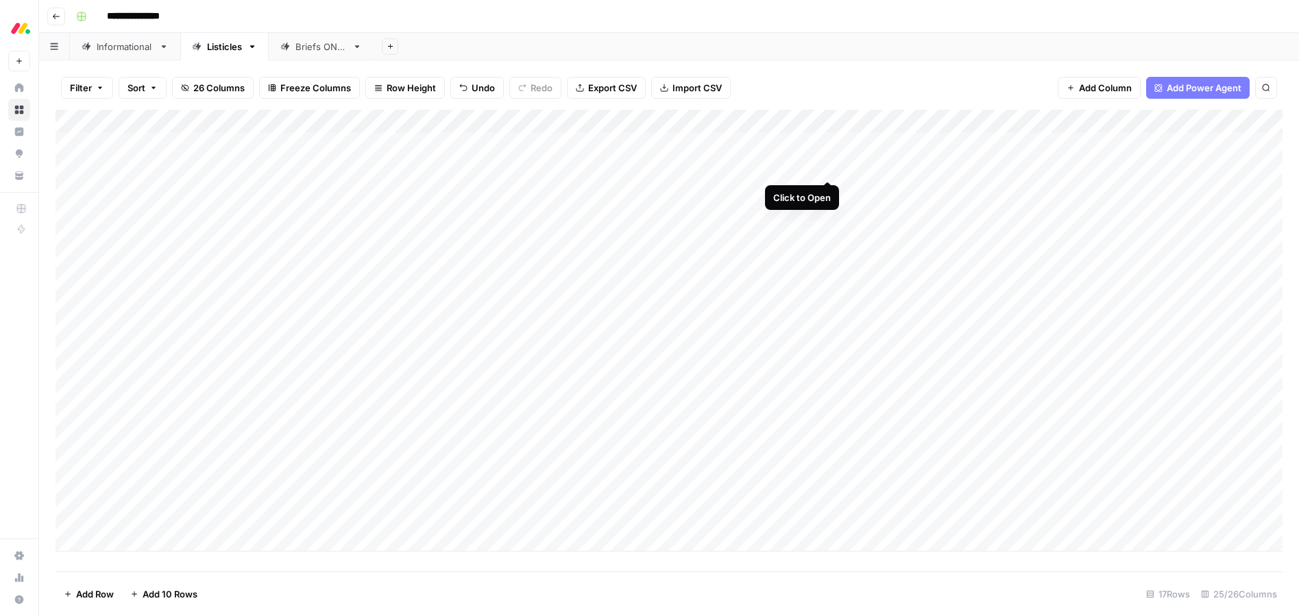
click at [828, 167] on div "Add Column" at bounding box center [669, 331] width 1227 height 442
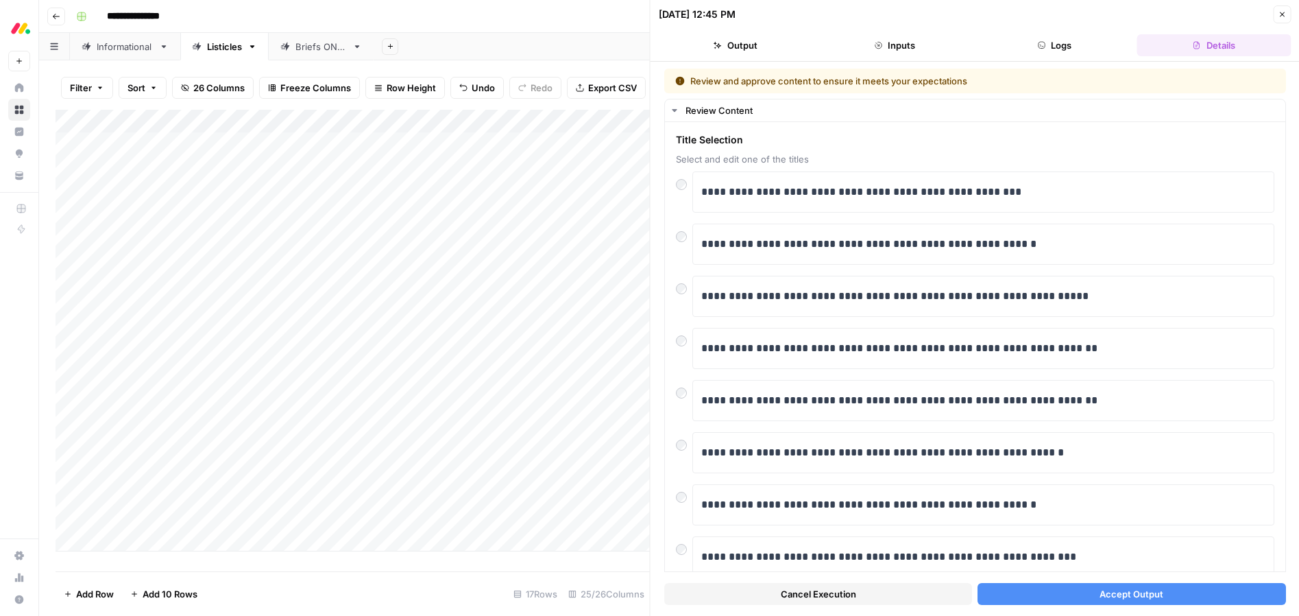
click at [1131, 597] on span "Accept Output" at bounding box center [1132, 594] width 64 height 14
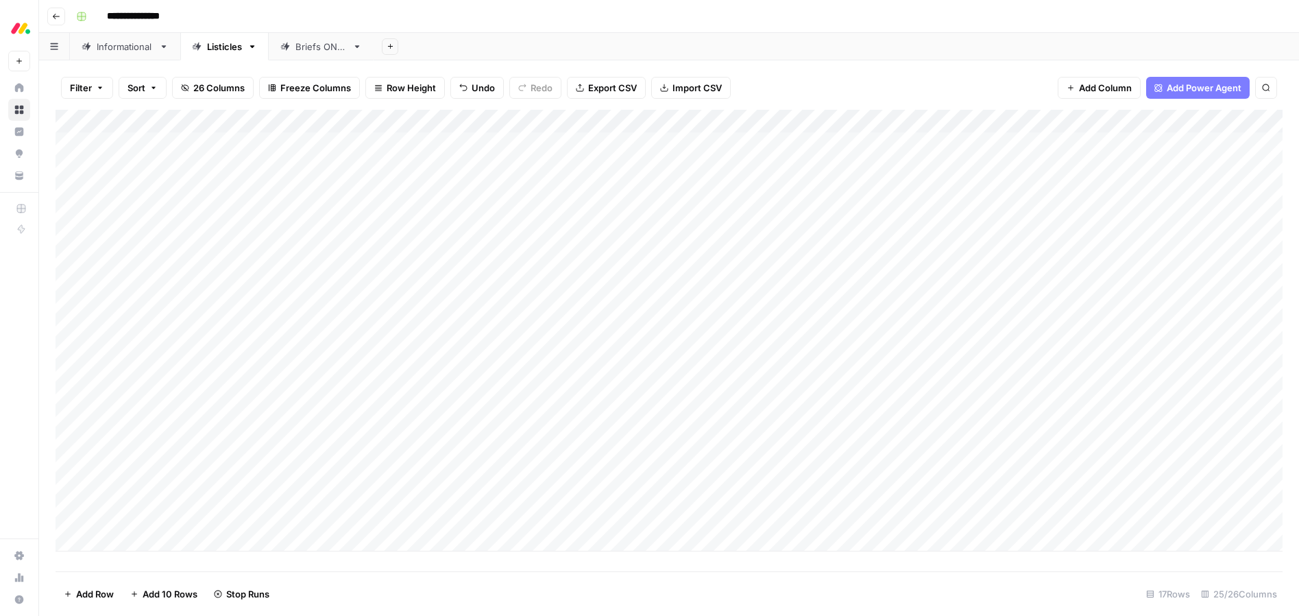
click at [811, 119] on div "Add Column" at bounding box center [669, 331] width 1227 height 442
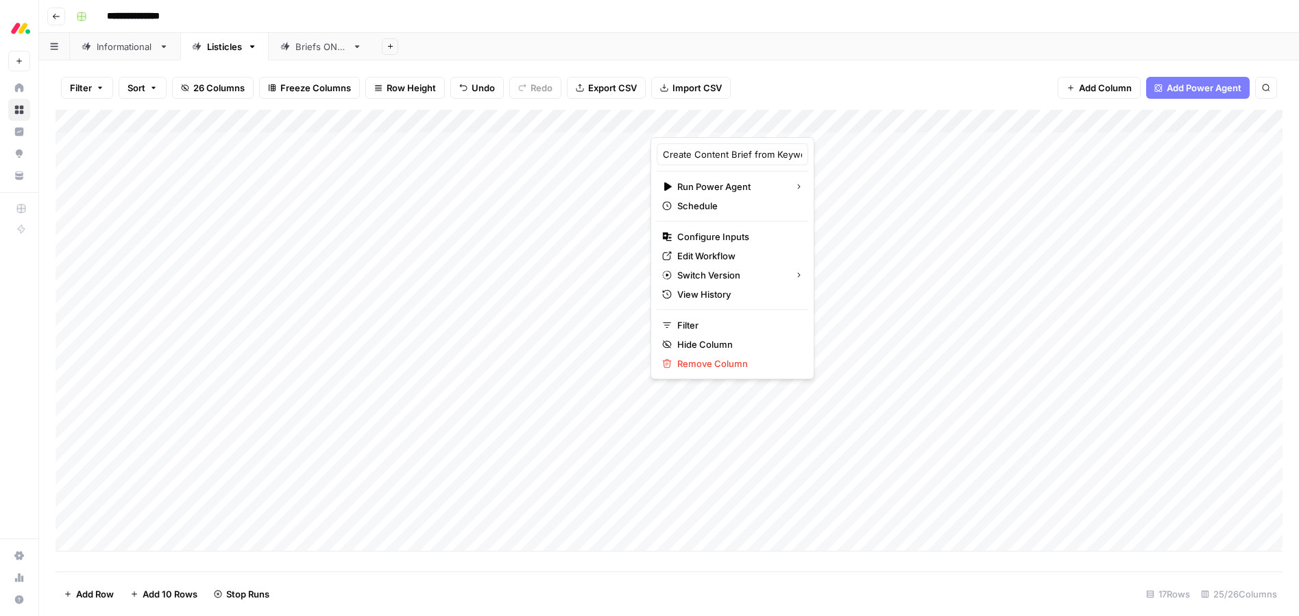
click at [1034, 23] on div "**********" at bounding box center [678, 16] width 1215 height 22
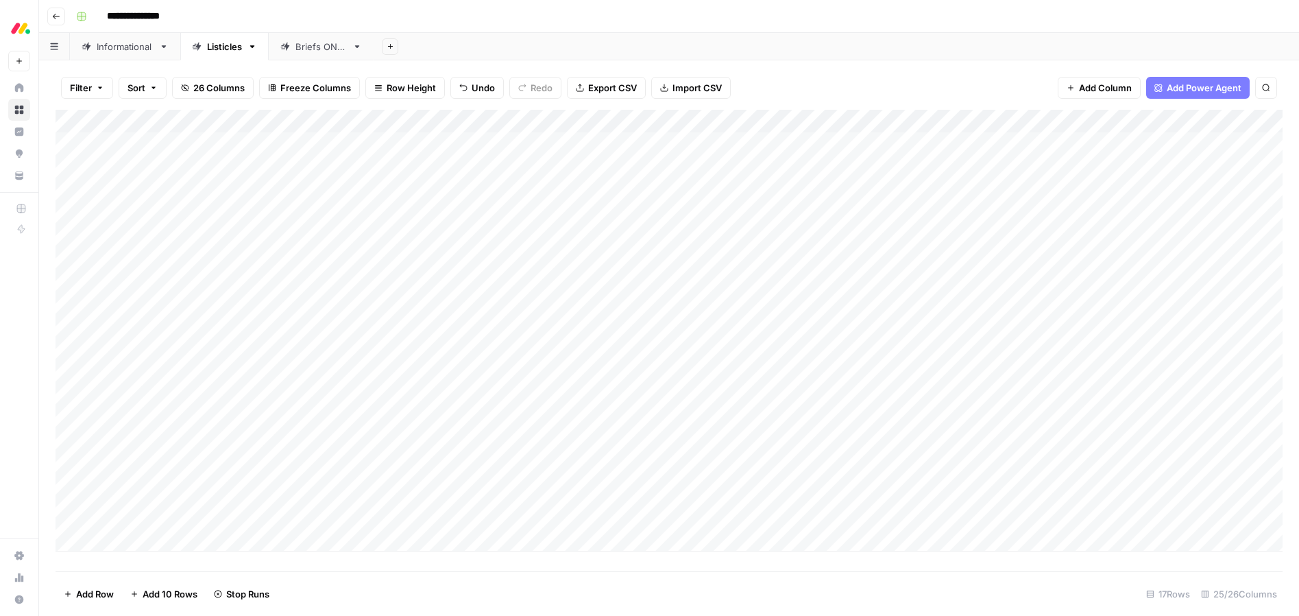
click at [829, 185] on div "Add Column" at bounding box center [669, 331] width 1227 height 442
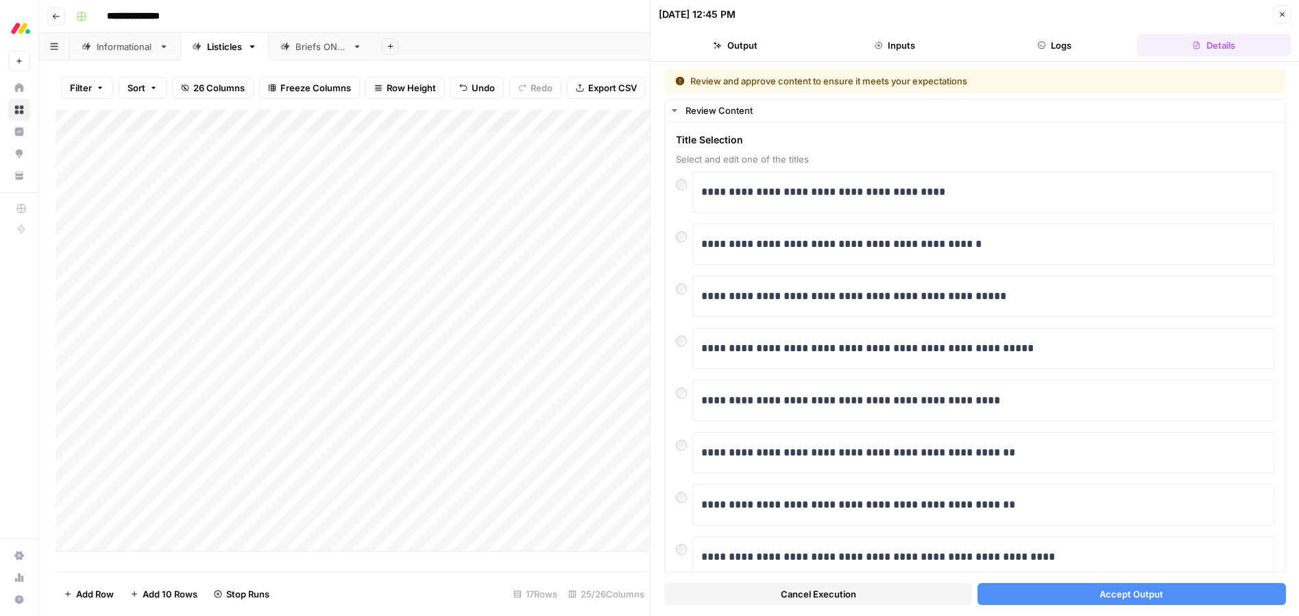
click at [1086, 589] on button "Accept Output" at bounding box center [1132, 594] width 308 height 22
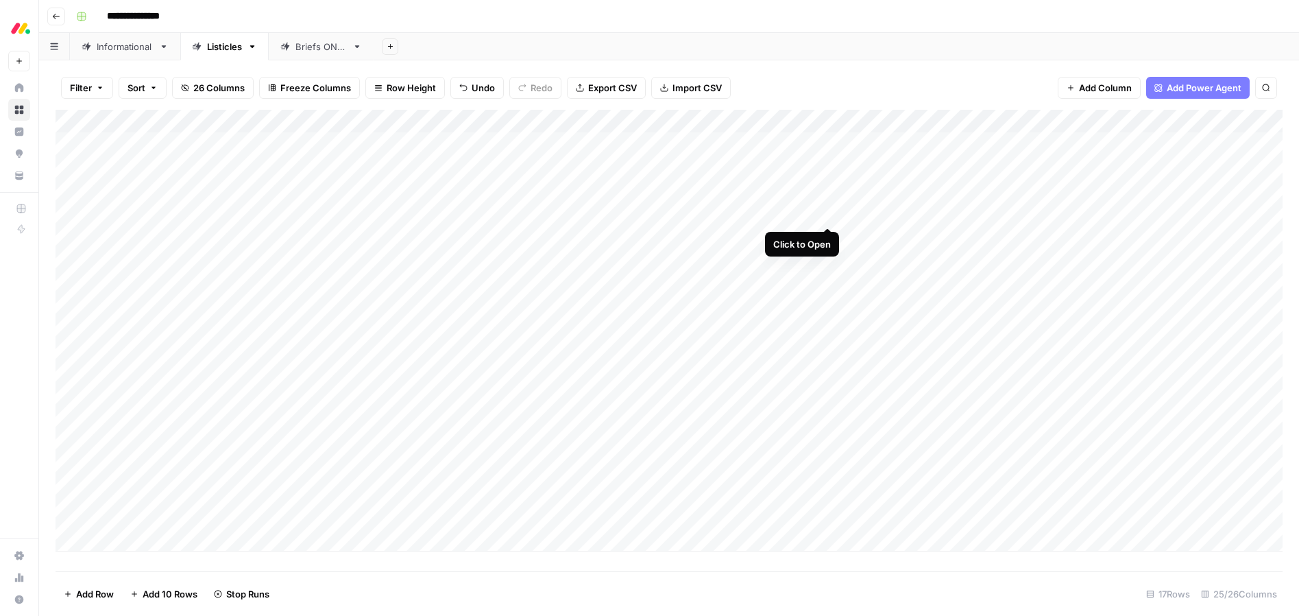
click at [828, 213] on div "Add Column" at bounding box center [669, 331] width 1227 height 442
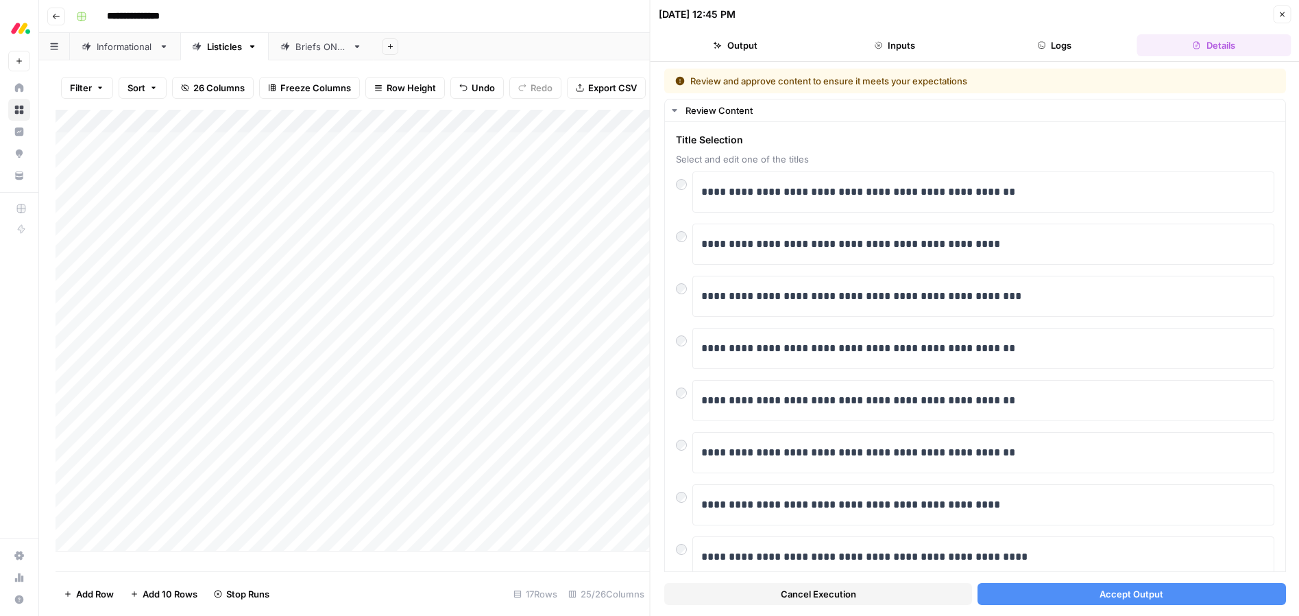
drag, startPoint x: 1079, startPoint y: 581, endPoint x: 1086, endPoint y: 587, distance: 8.3
click at [1079, 581] on div "Cancel Execution Accept Output" at bounding box center [975, 590] width 622 height 37
click at [1094, 588] on button "Accept Output" at bounding box center [1132, 594] width 308 height 22
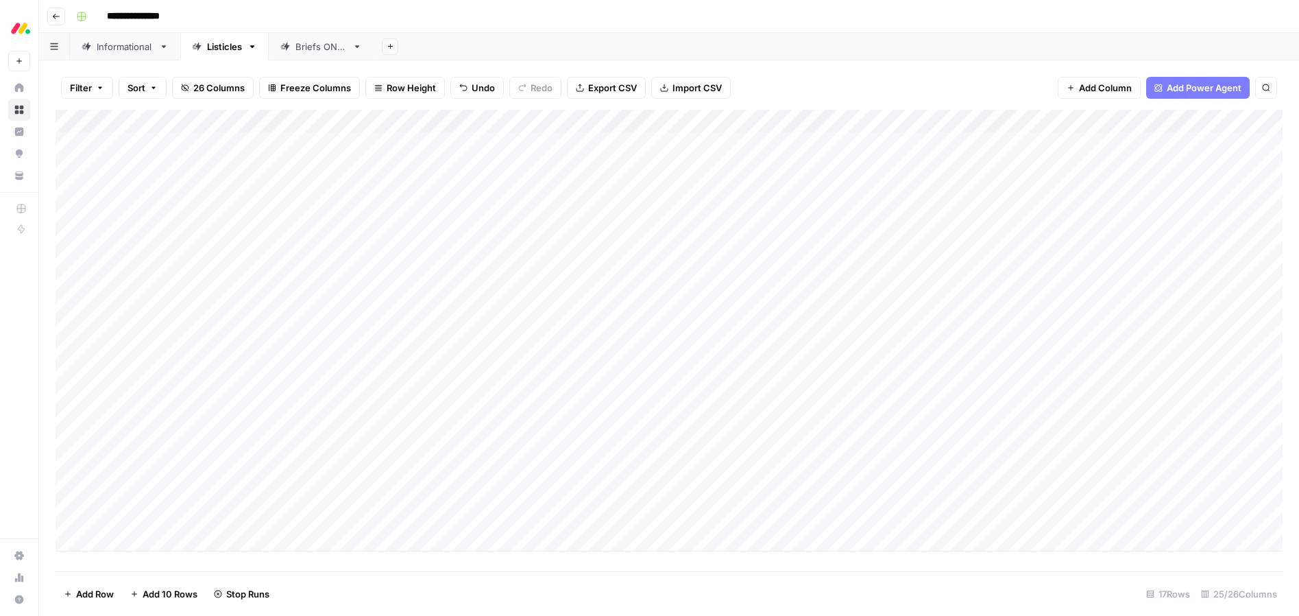
click at [827, 235] on div "Add Column" at bounding box center [669, 331] width 1227 height 442
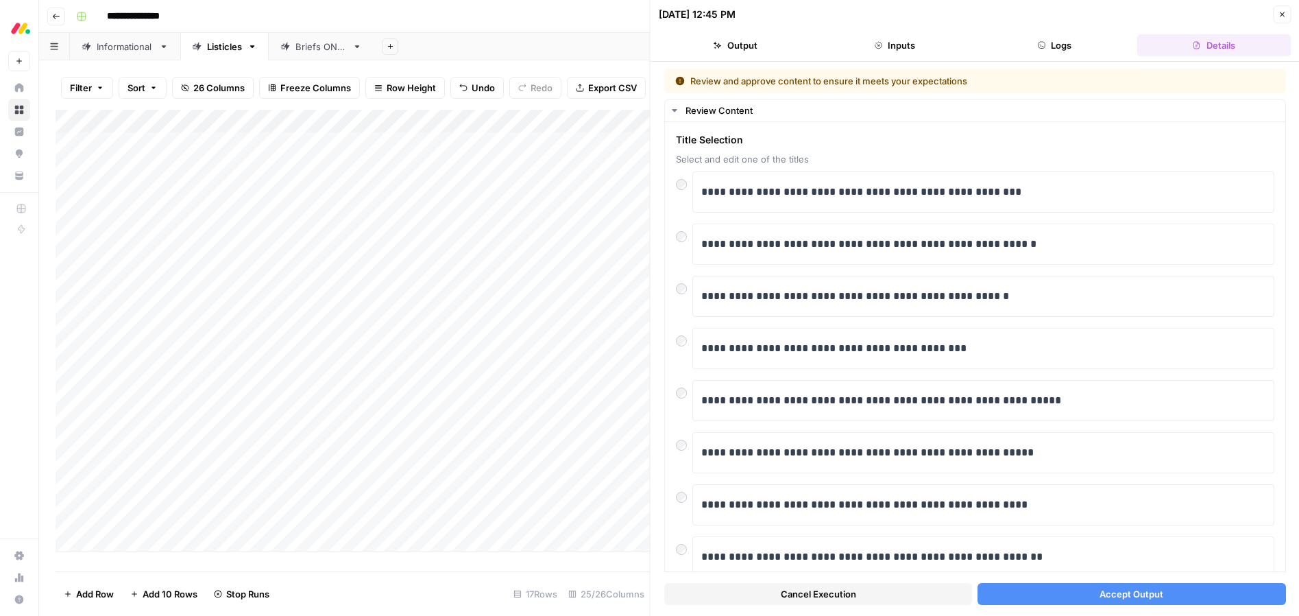
click at [1101, 597] on span "Accept Output" at bounding box center [1132, 594] width 64 height 14
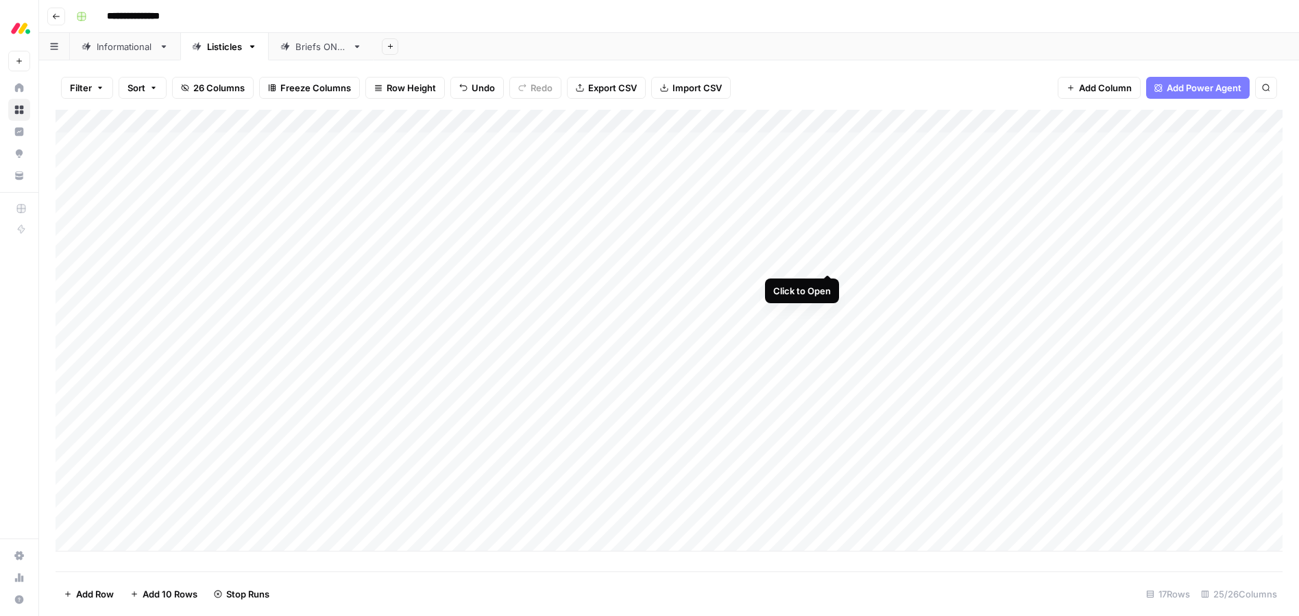
click at [826, 255] on div "Add Column" at bounding box center [669, 331] width 1227 height 442
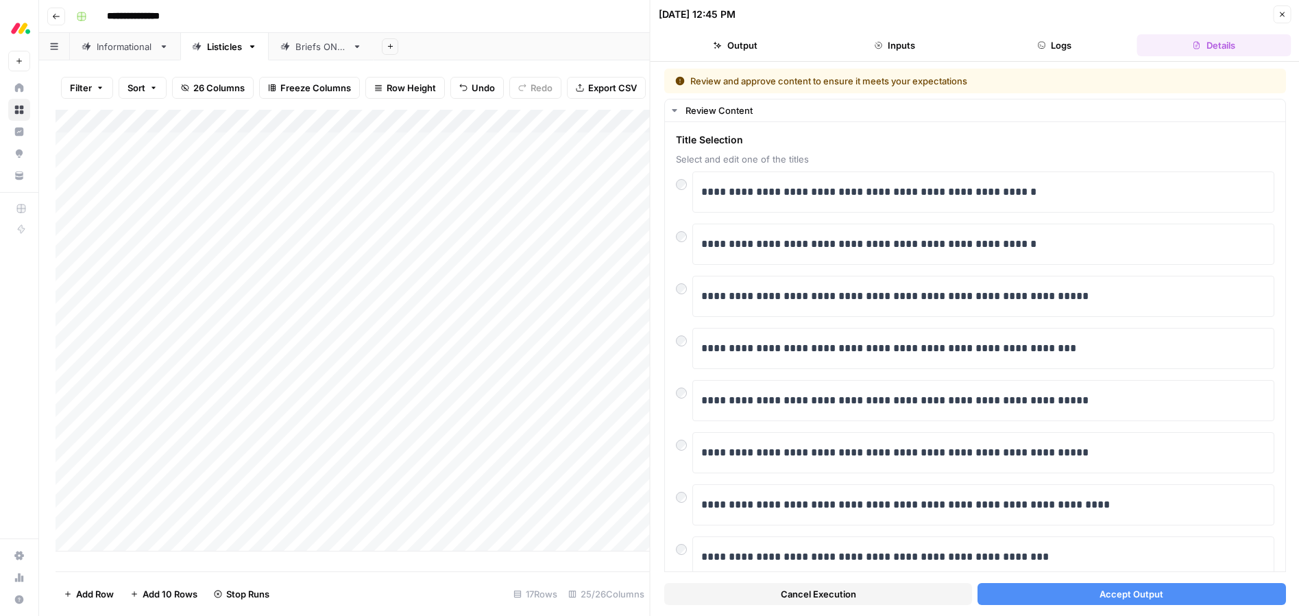
click at [1129, 589] on span "Accept Output" at bounding box center [1132, 594] width 64 height 14
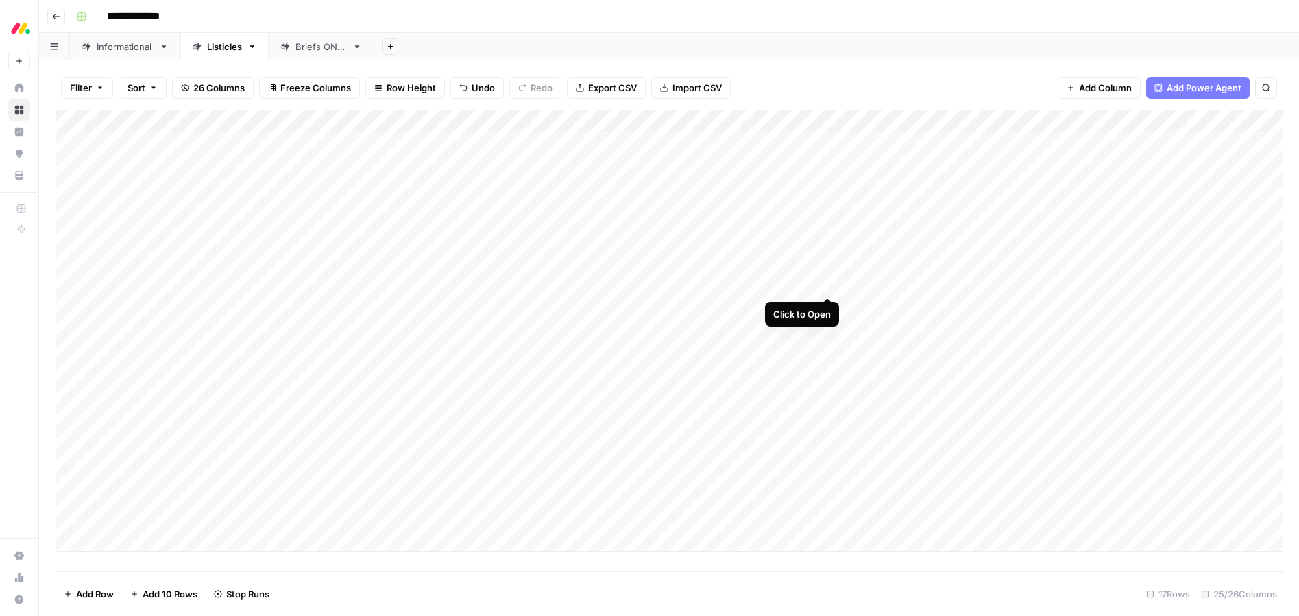
click at [826, 287] on div "Add Column" at bounding box center [669, 331] width 1227 height 442
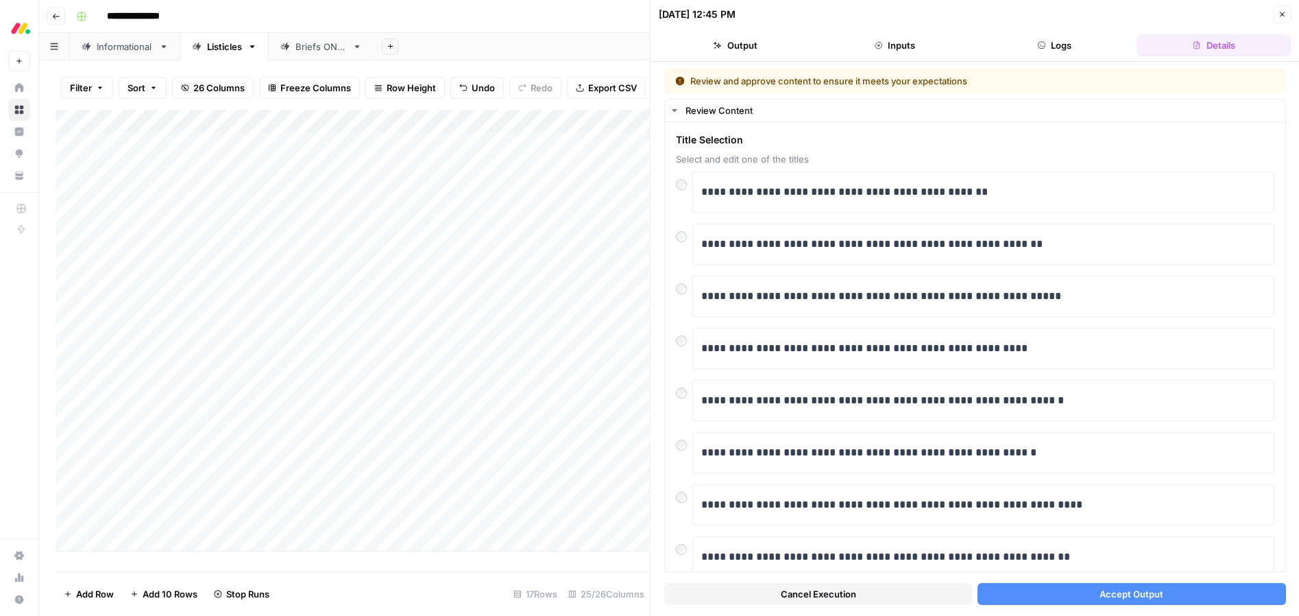
click at [1093, 600] on button "Accept Output" at bounding box center [1132, 594] width 308 height 22
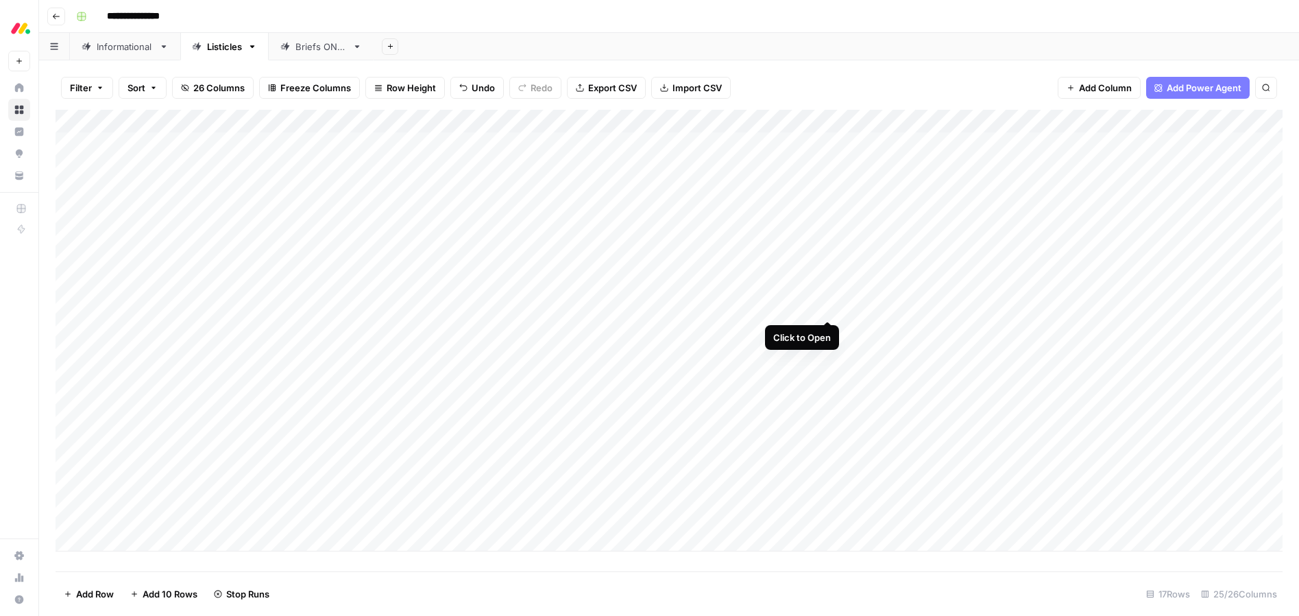
click at [828, 306] on div "Add Column" at bounding box center [669, 331] width 1227 height 442
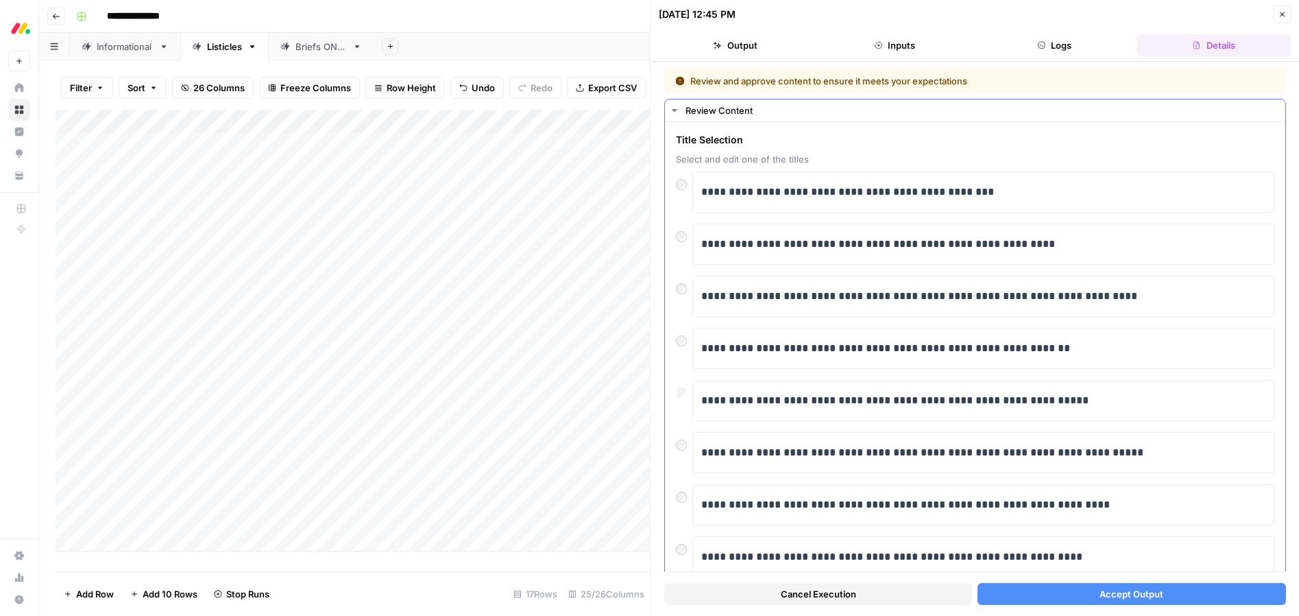
scroll to position [1, 0]
click at [1096, 593] on button "Accept Output" at bounding box center [1132, 594] width 308 height 22
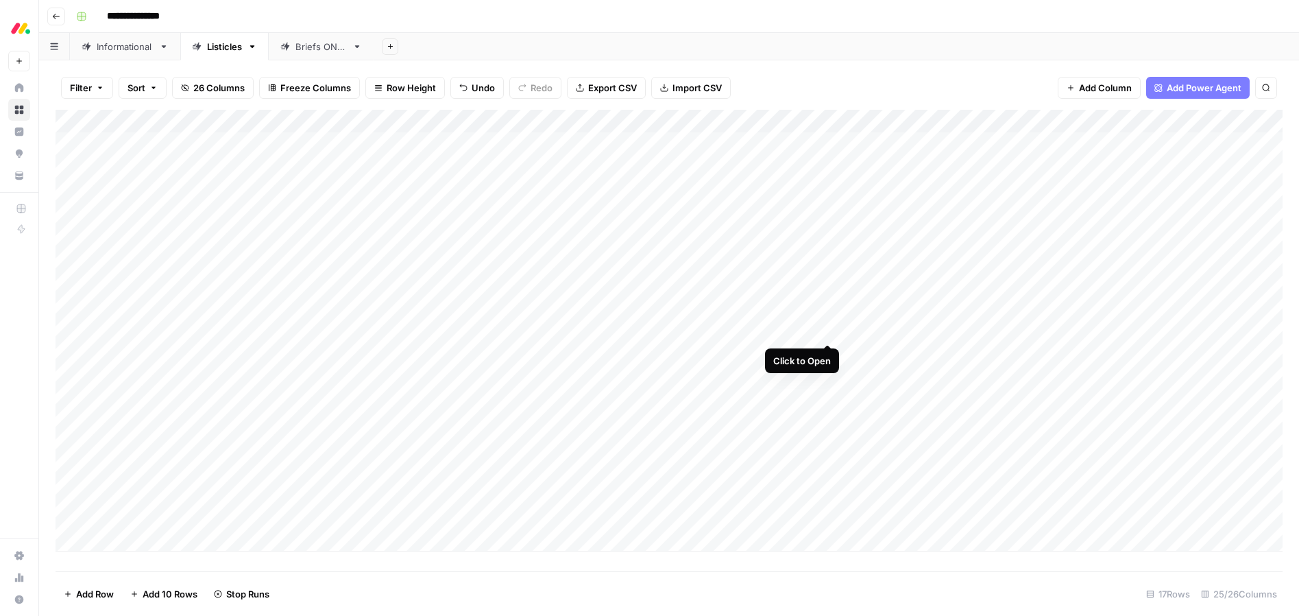
click at [829, 328] on div "Add Column" at bounding box center [669, 331] width 1227 height 442
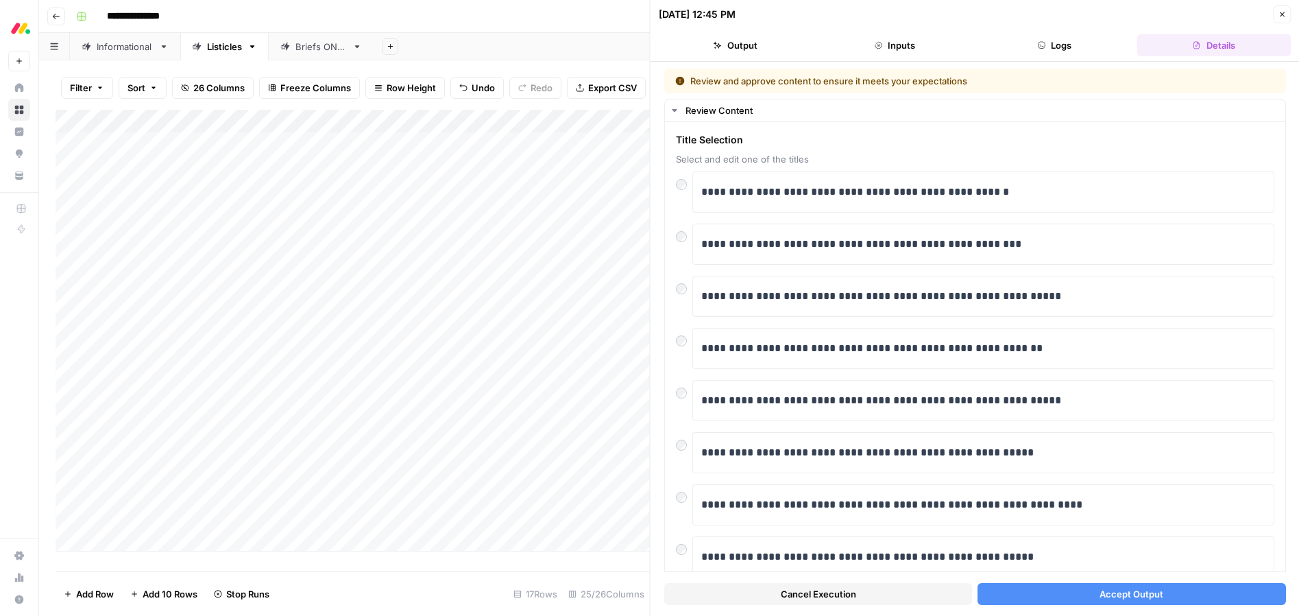
click at [1081, 589] on button "Accept Output" at bounding box center [1132, 594] width 308 height 22
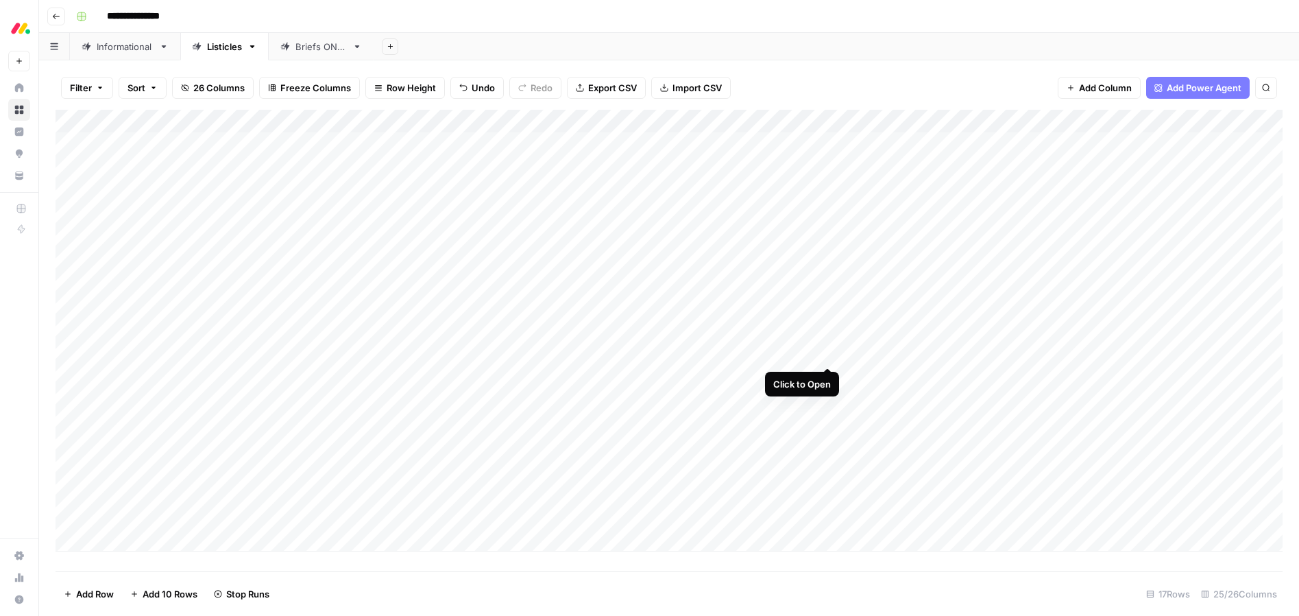
click at [828, 351] on div "Add Column" at bounding box center [669, 331] width 1227 height 442
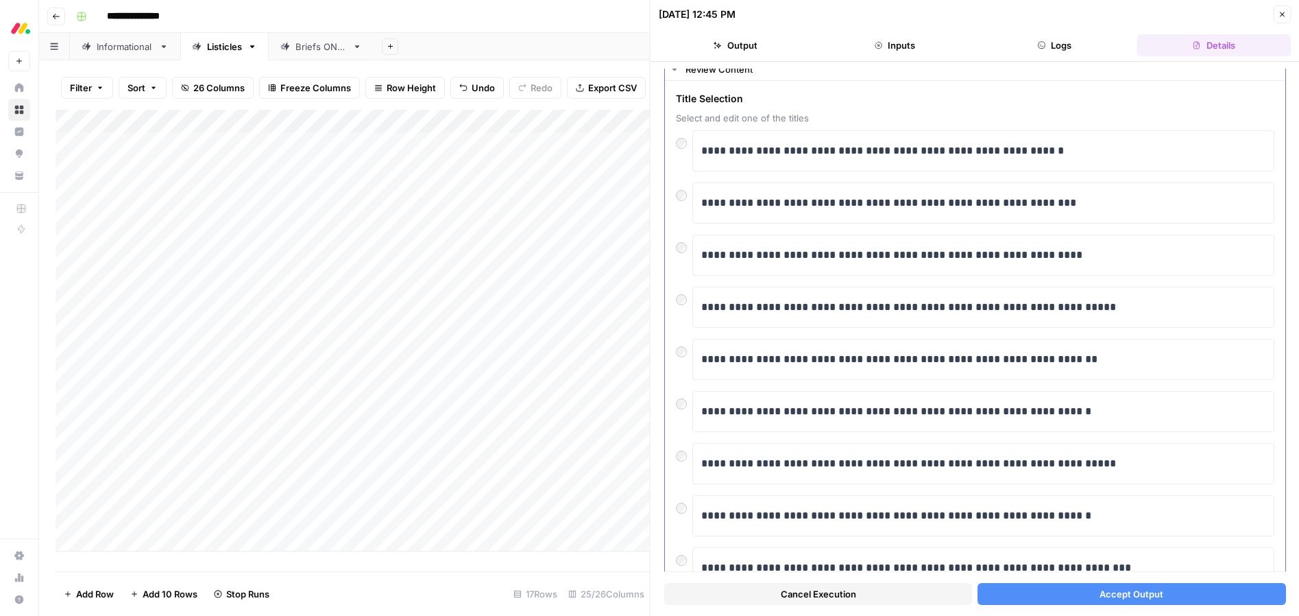
scroll to position [42, 0]
click at [1080, 594] on button "Accept Output" at bounding box center [1132, 594] width 308 height 22
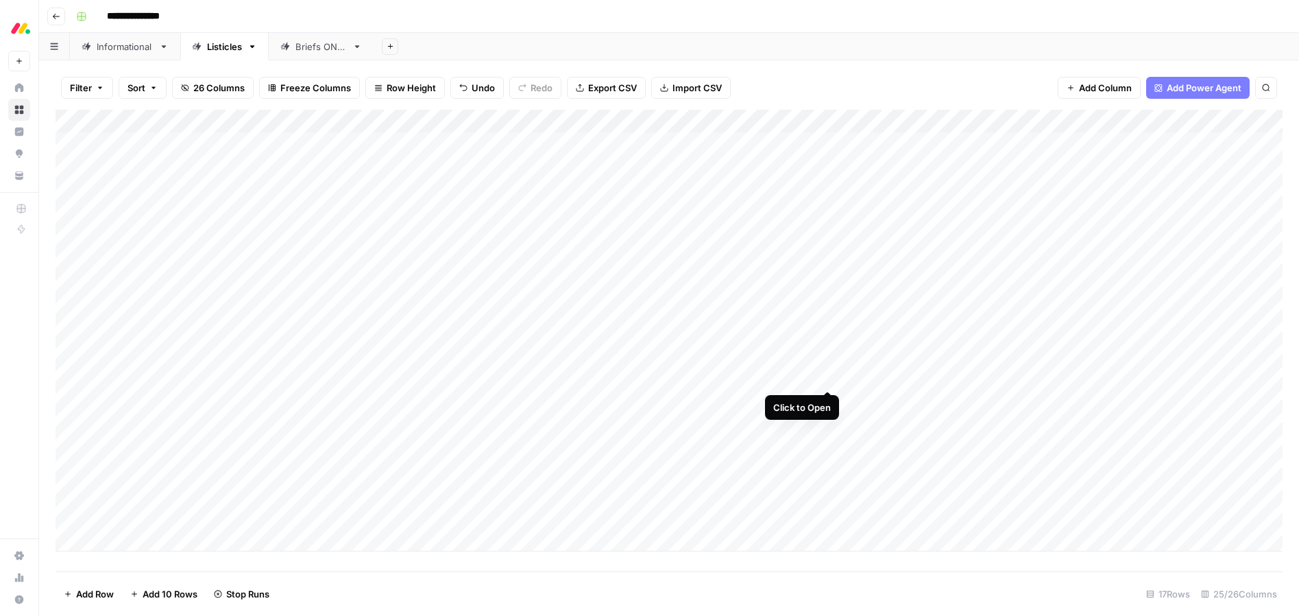
click at [830, 374] on div "Add Column" at bounding box center [669, 331] width 1227 height 442
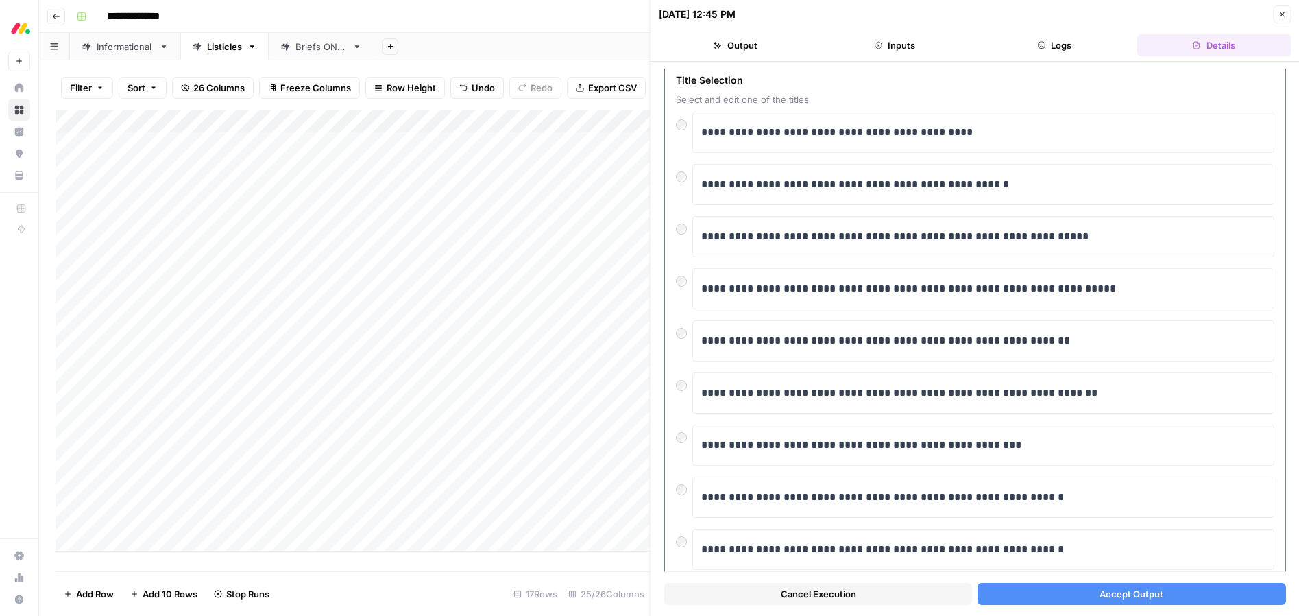
scroll to position [70, 0]
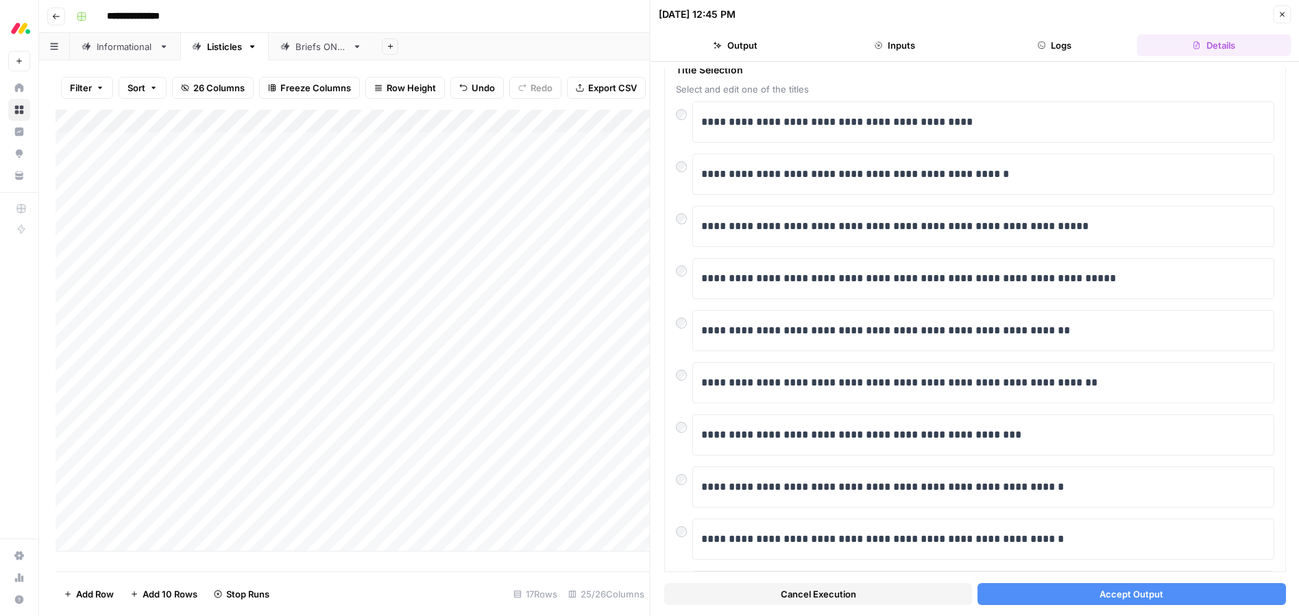
click at [1136, 588] on span "Accept Output" at bounding box center [1132, 594] width 64 height 14
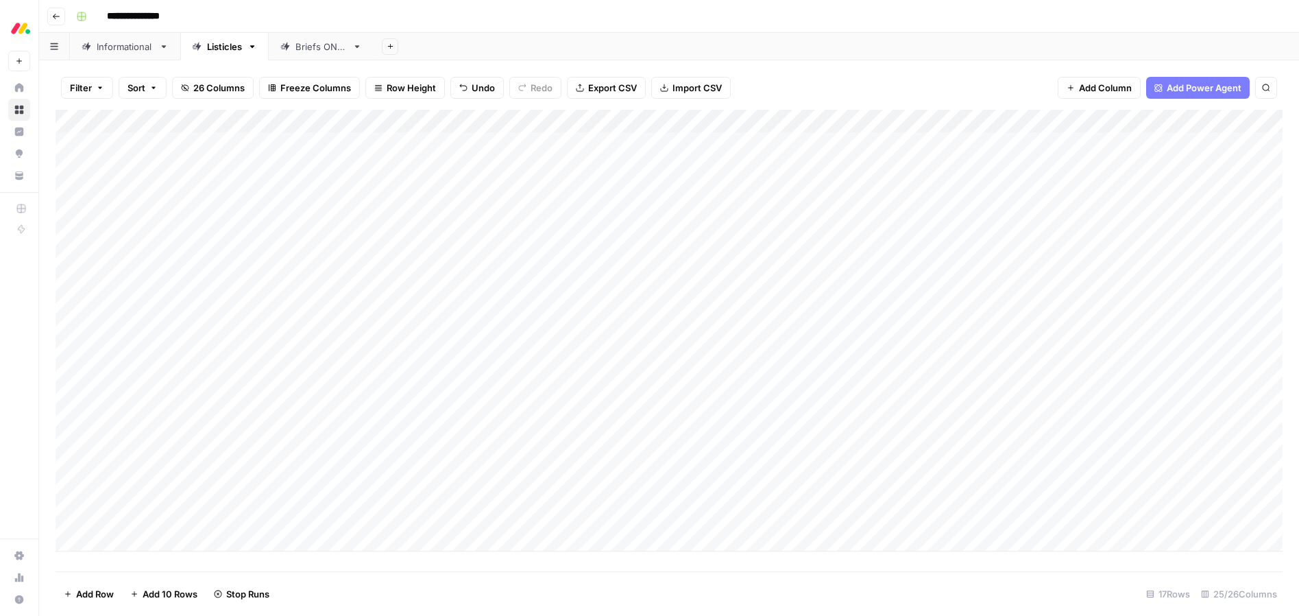
click at [828, 398] on div "Add Column" at bounding box center [669, 331] width 1227 height 442
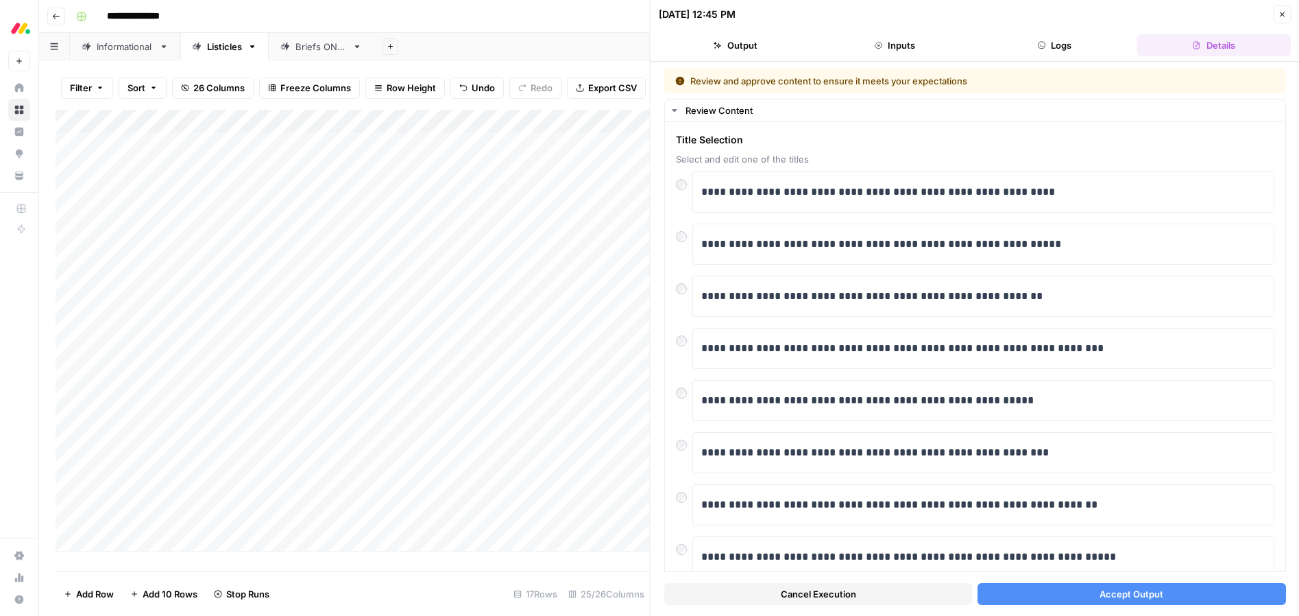
click at [1095, 590] on button "Accept Output" at bounding box center [1132, 594] width 308 height 22
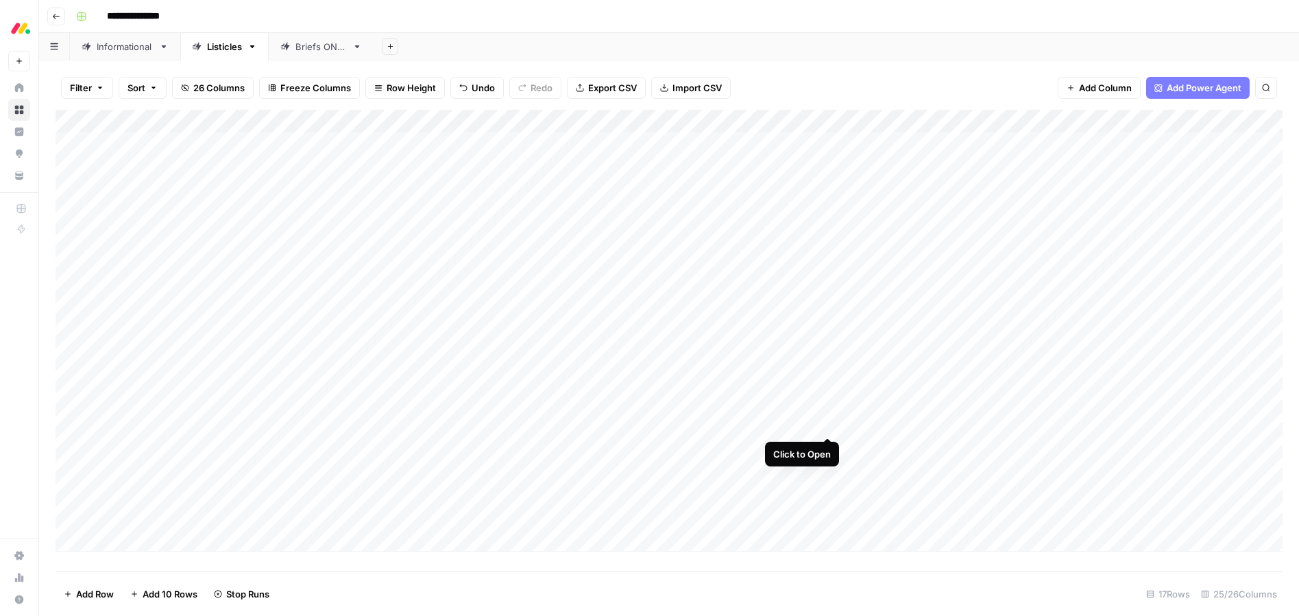
click at [826, 425] on div "Add Column" at bounding box center [669, 331] width 1227 height 442
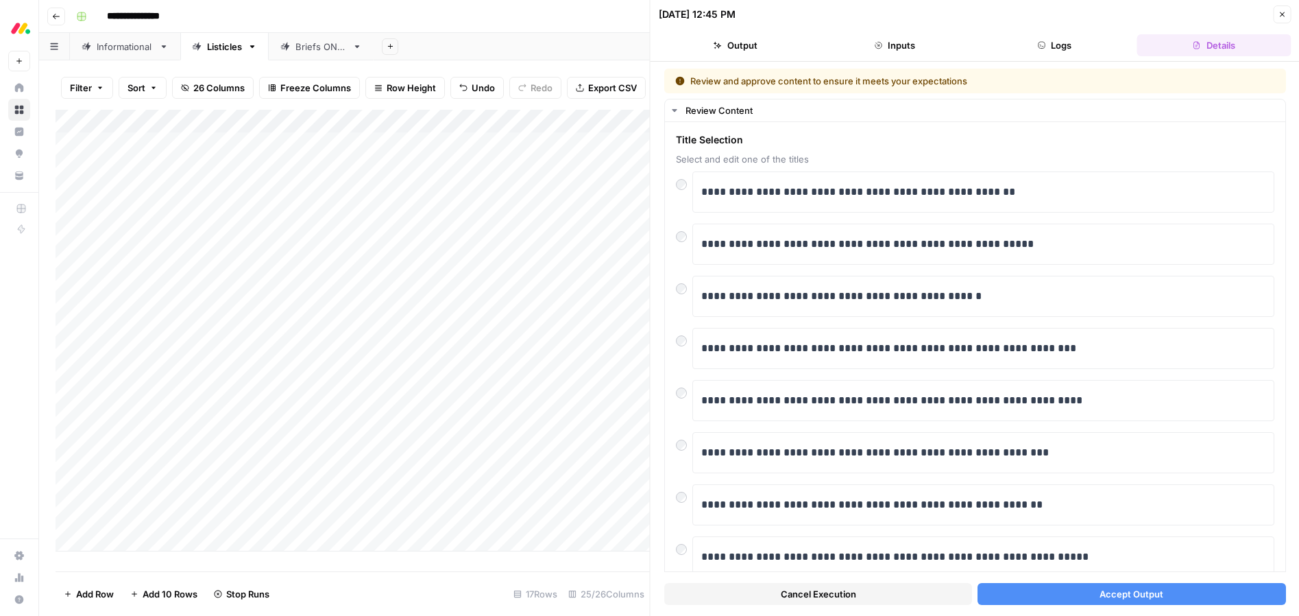
click at [1125, 599] on span "Accept Output" at bounding box center [1132, 594] width 64 height 14
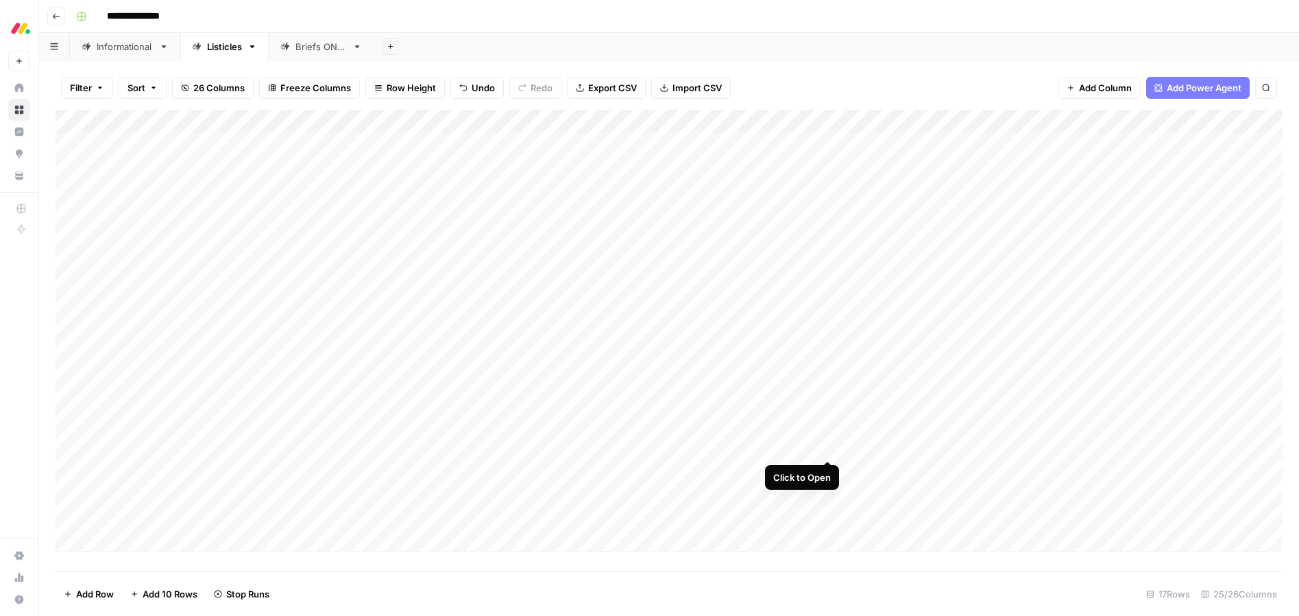
click at [825, 447] on div "Add Column" at bounding box center [669, 331] width 1227 height 442
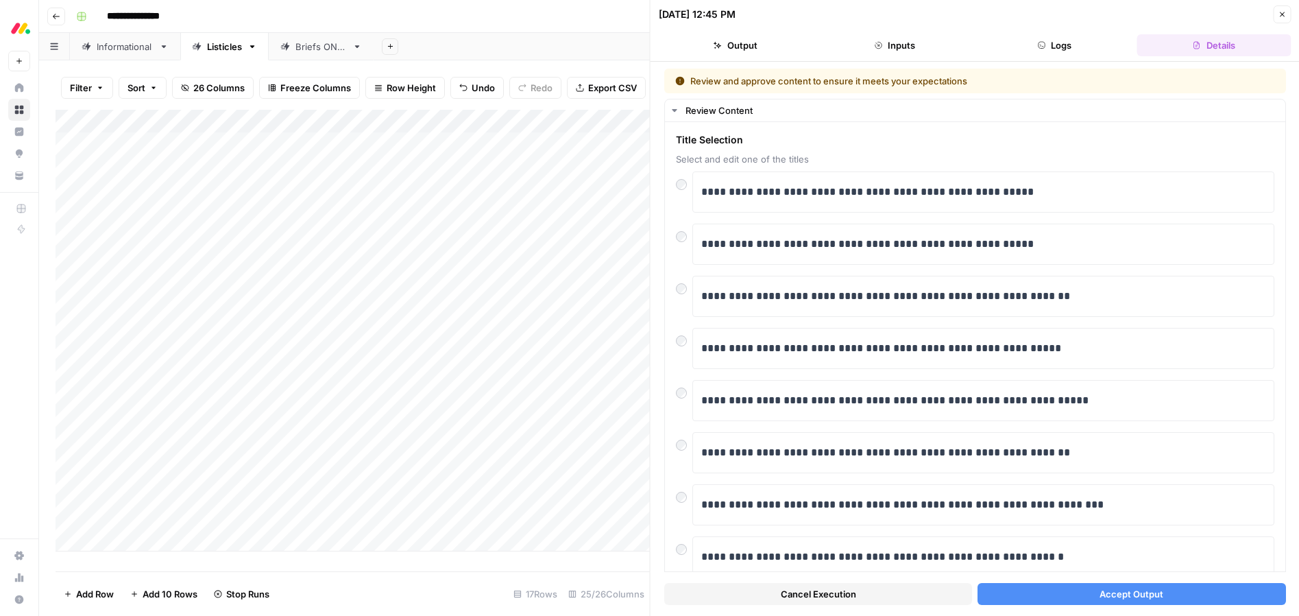
click at [1090, 592] on button "Accept Output" at bounding box center [1132, 594] width 308 height 22
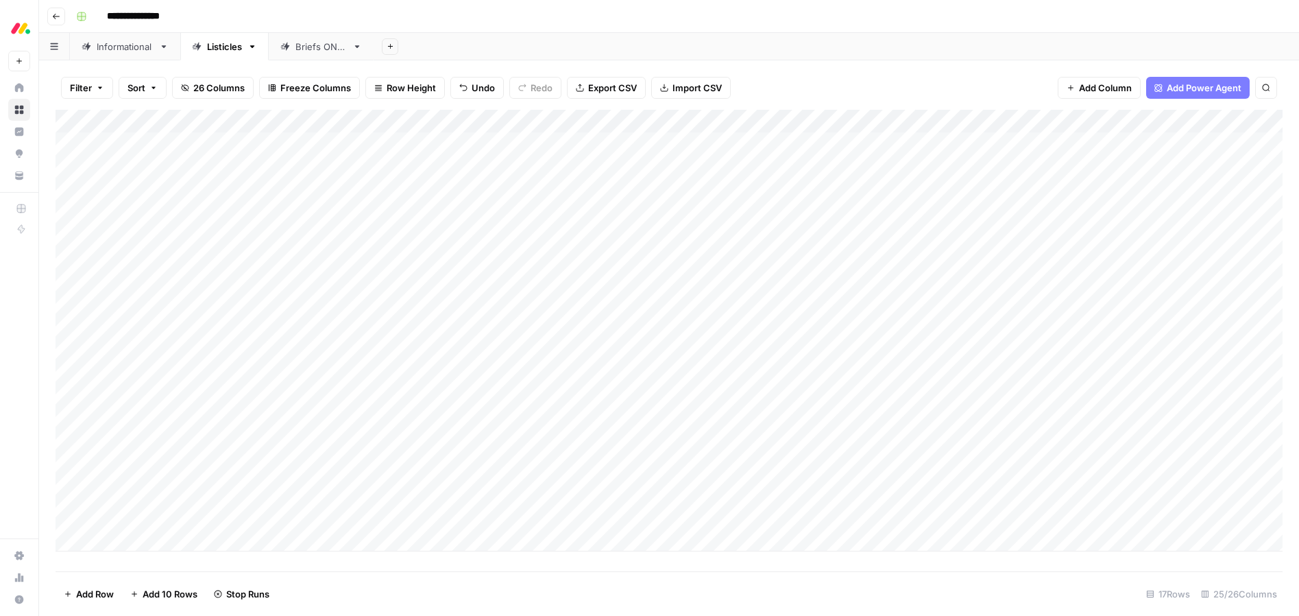
click at [824, 470] on div "Add Column" at bounding box center [669, 331] width 1227 height 442
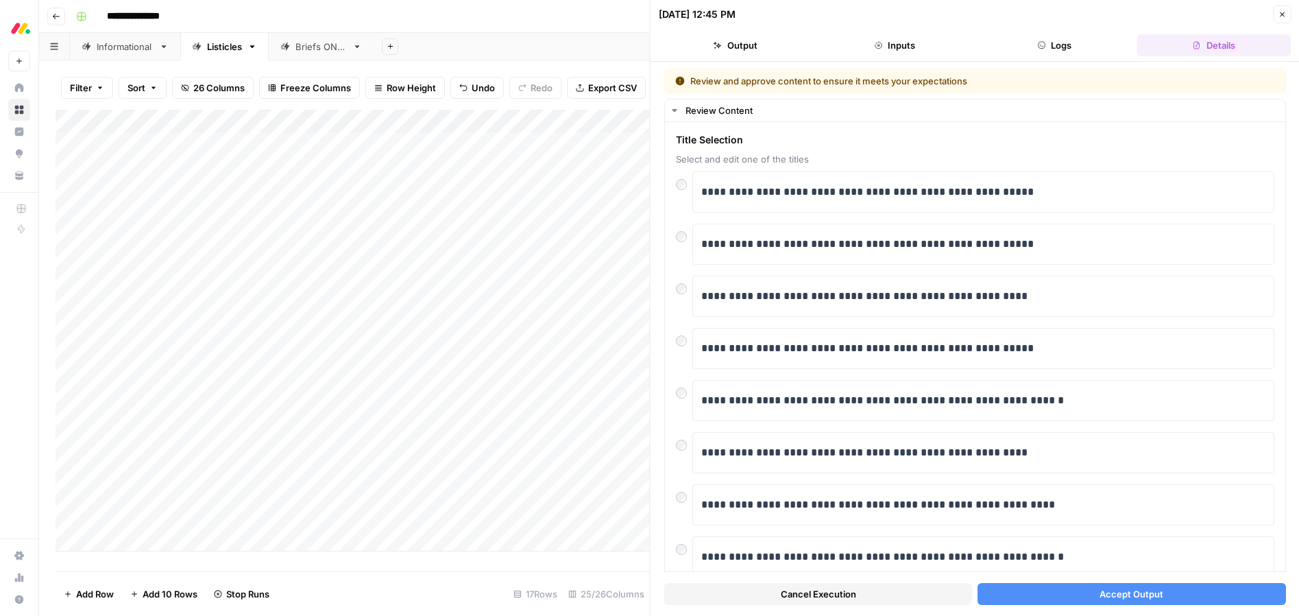
click at [1118, 590] on span "Accept Output" at bounding box center [1132, 594] width 64 height 14
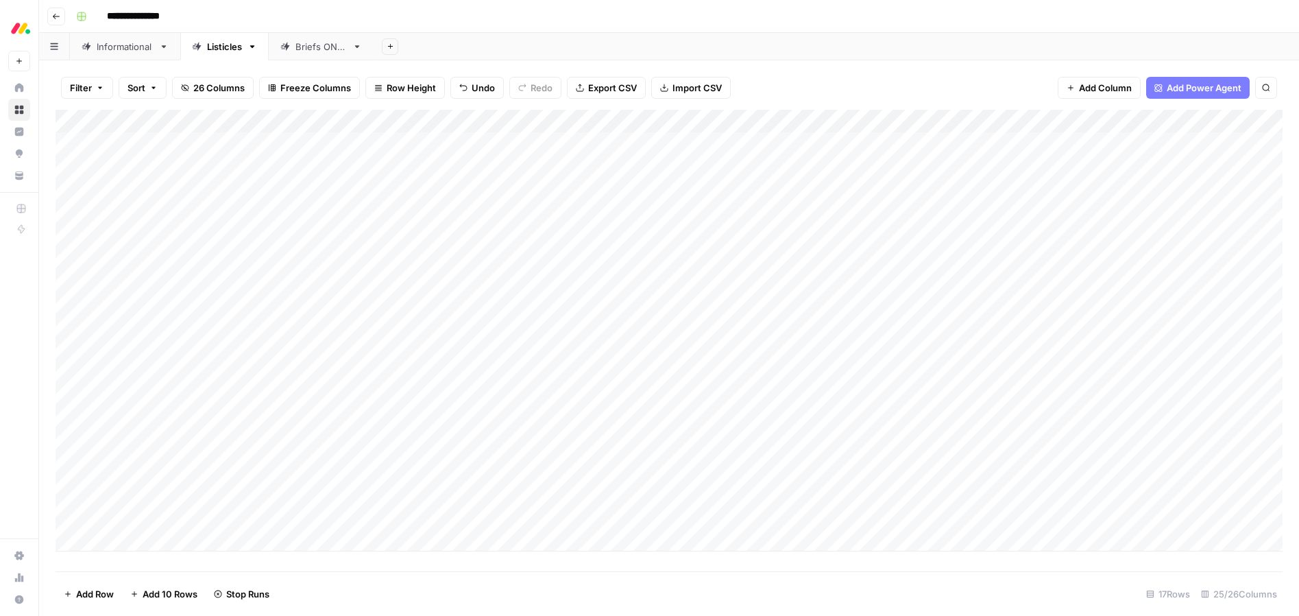
click at [829, 496] on div "Add Column" at bounding box center [669, 331] width 1227 height 442
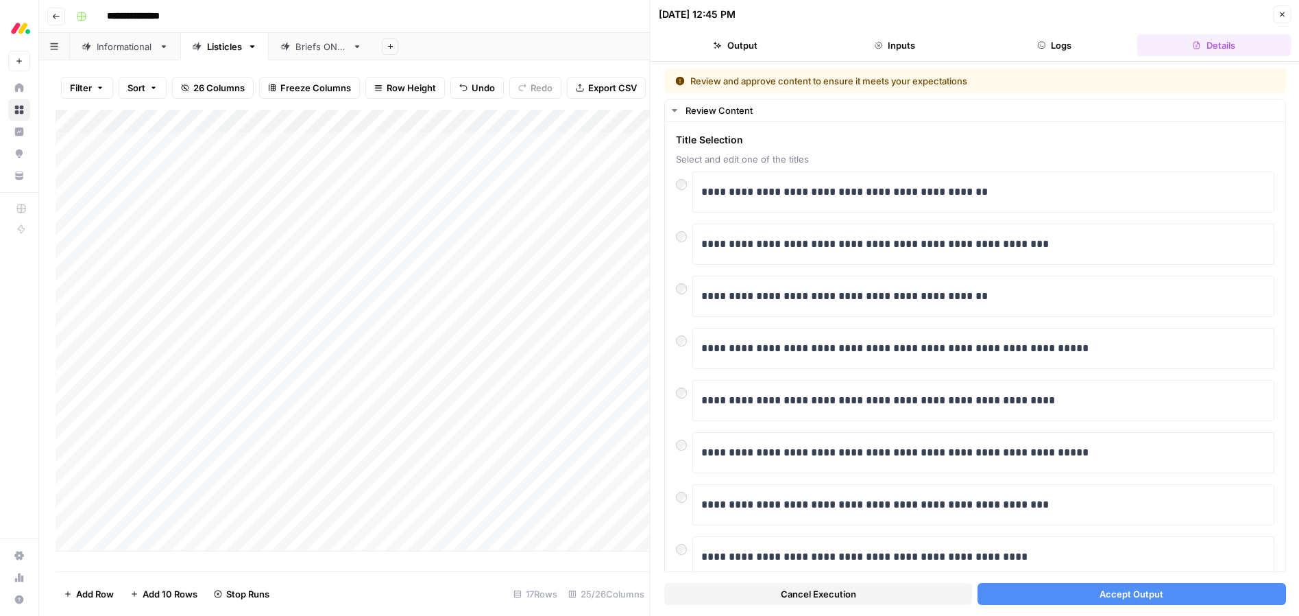
click at [1161, 597] on span "Accept Output" at bounding box center [1132, 594] width 64 height 14
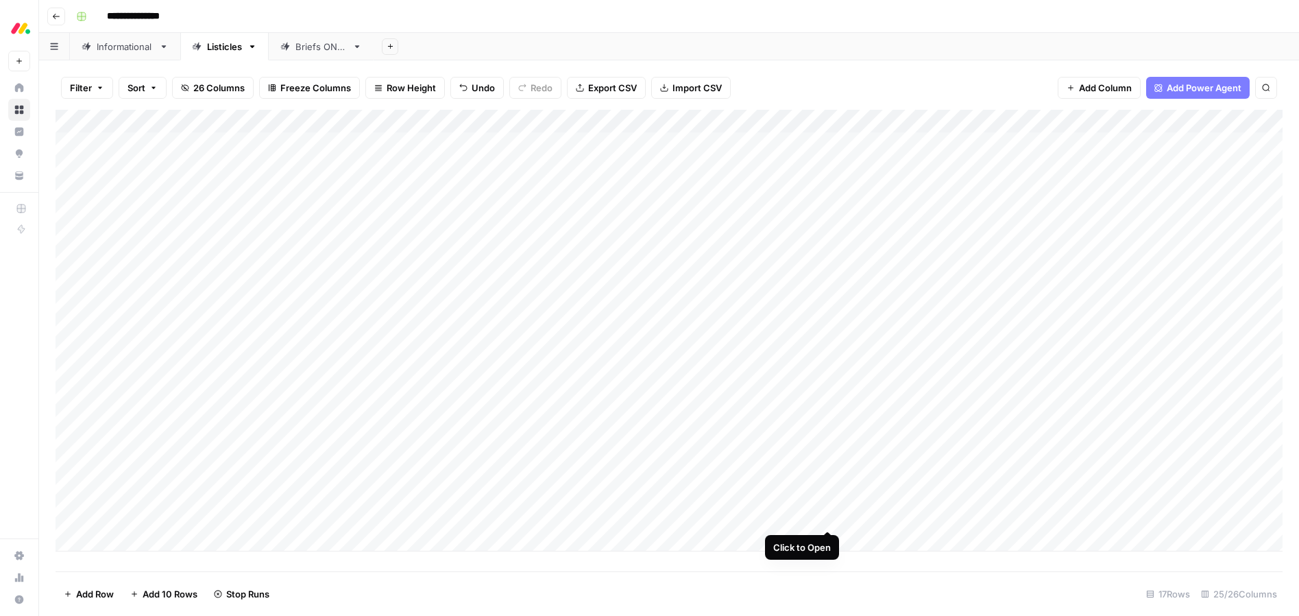
click at [826, 516] on div "Add Column" at bounding box center [669, 331] width 1227 height 442
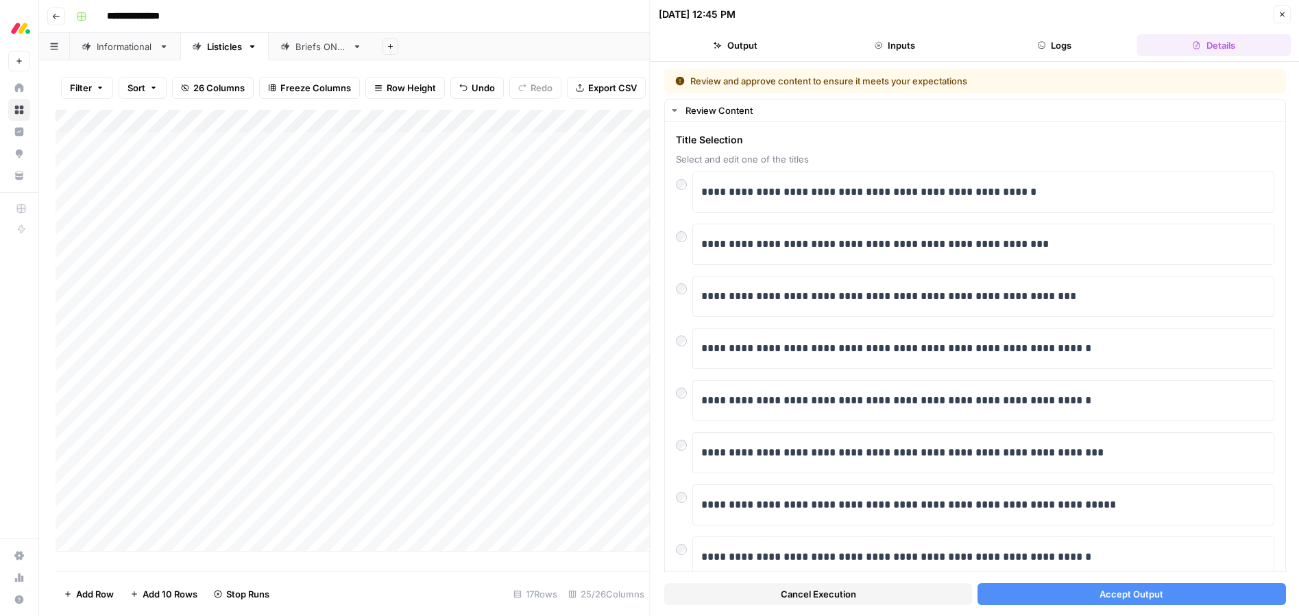
click at [1166, 594] on button "Accept Output" at bounding box center [1132, 594] width 308 height 22
